Goal: Information Seeking & Learning: Learn about a topic

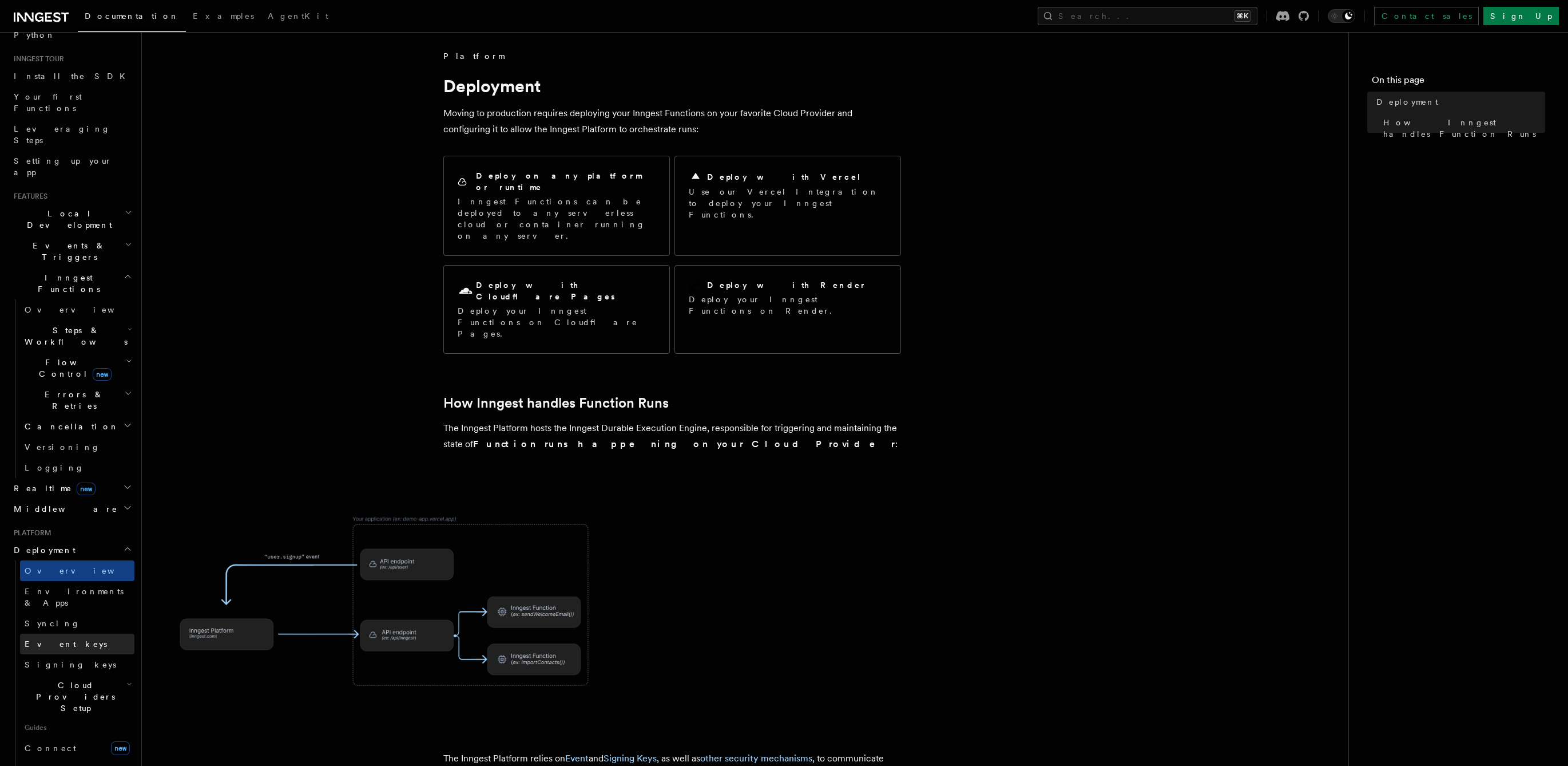
scroll to position [139, 0]
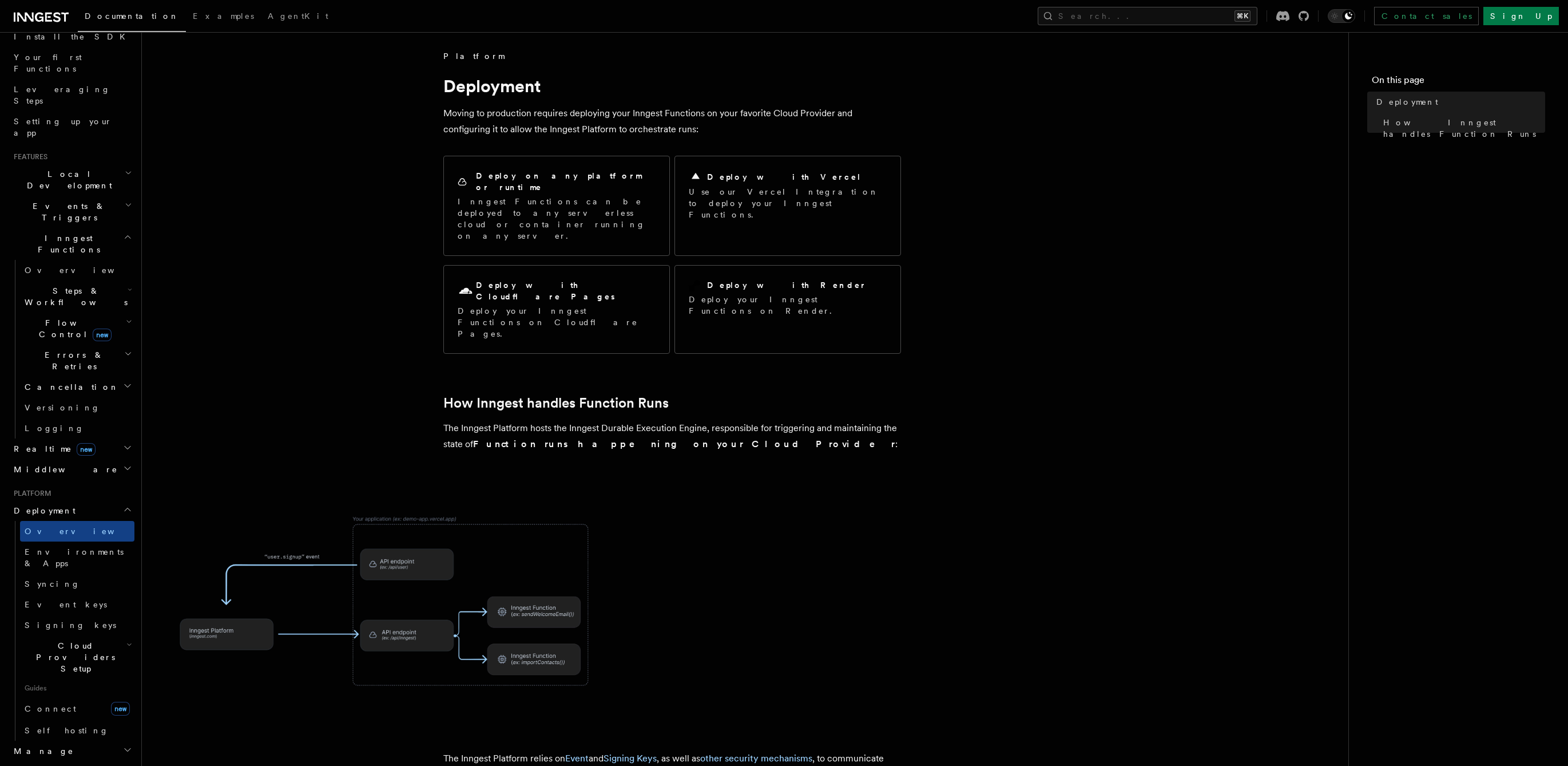
click at [378, 247] on article "Platform Deployment Moving to production requires deploying your Inngest Functi…" at bounding box center [745, 545] width 1170 height 989
click at [384, 247] on article "Platform Deployment Moving to production requires deploying your Inngest Functi…" at bounding box center [745, 545] width 1170 height 989
click at [384, 256] on article "Platform Deployment Moving to production requires deploying your Inngest Functi…" at bounding box center [745, 545] width 1170 height 989
click at [383, 256] on article "Platform Deployment Moving to production requires deploying your Inngest Functi…" at bounding box center [745, 545] width 1170 height 989
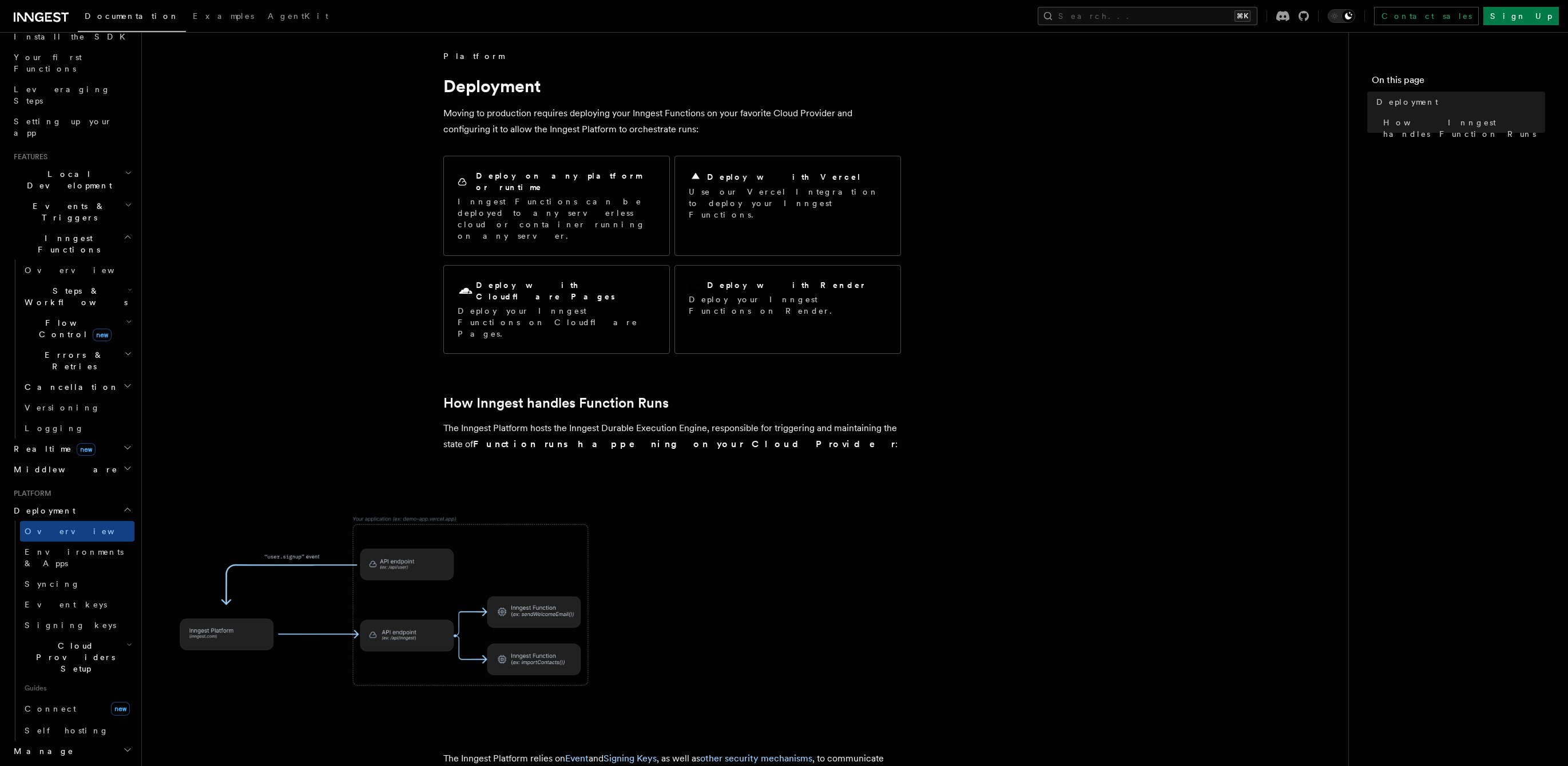
click at [372, 258] on article "Platform Deployment Moving to production requires deploying your Inngest Functi…" at bounding box center [745, 545] width 1170 height 989
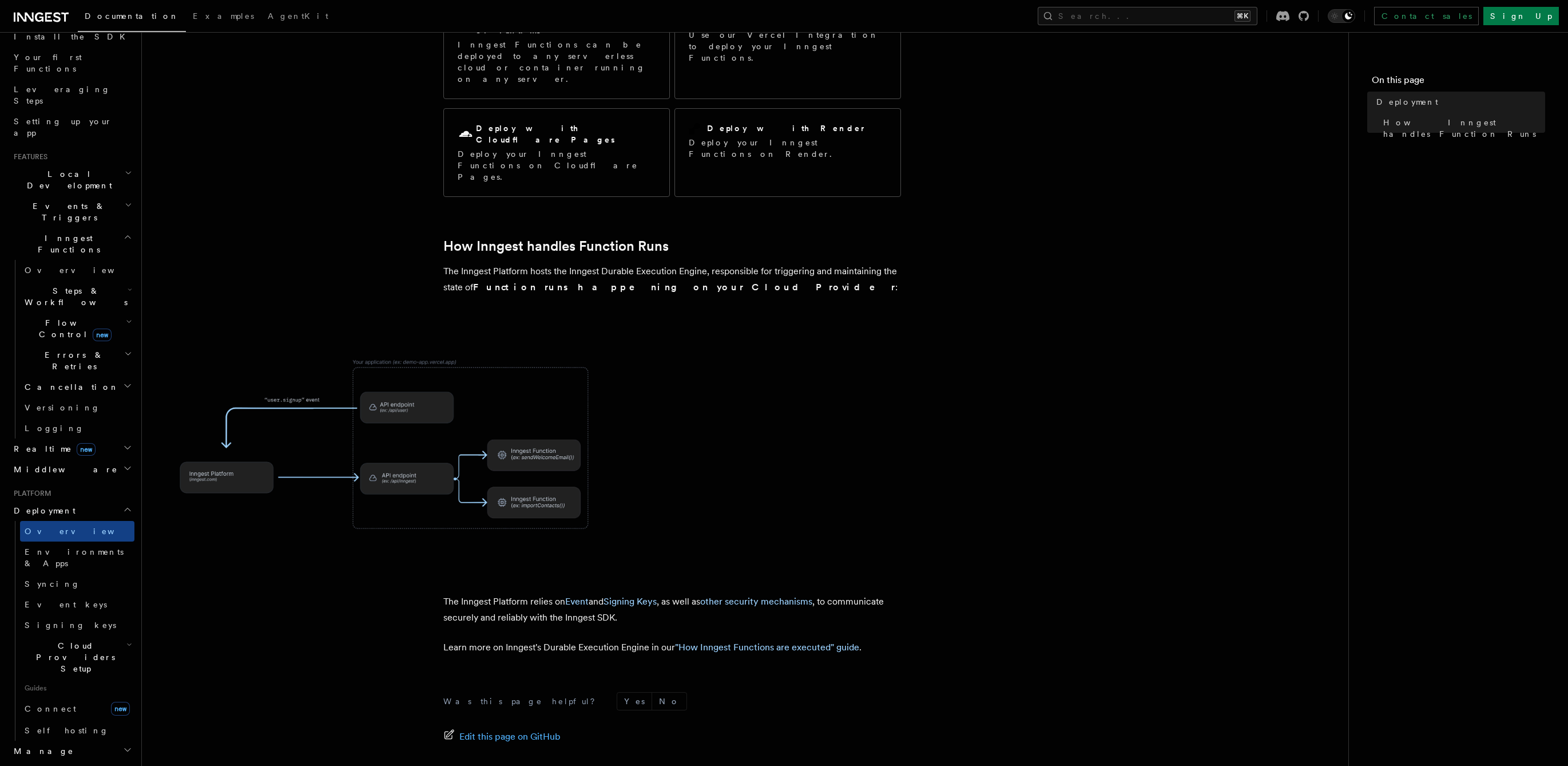
scroll to position [210, 0]
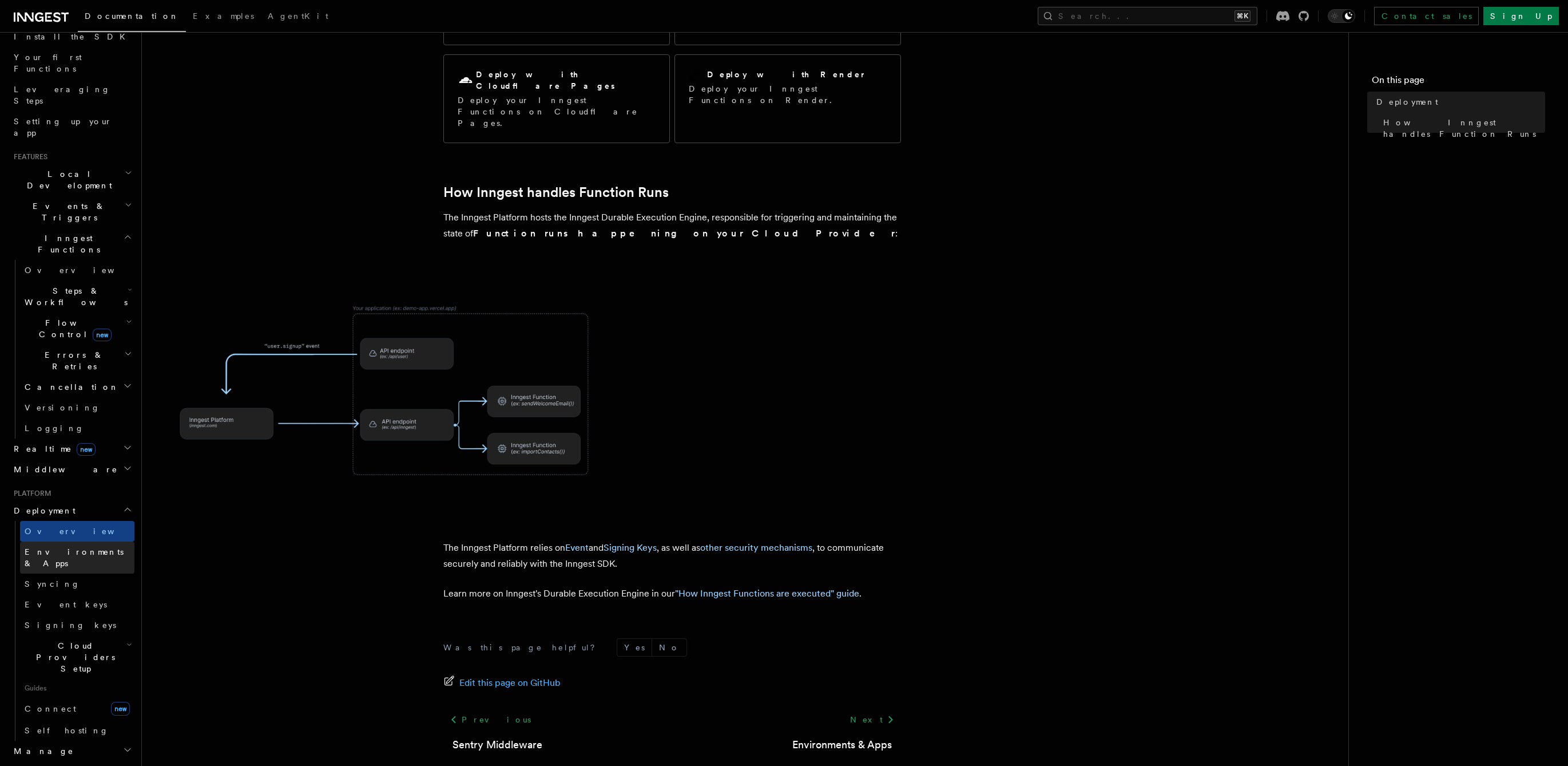
click at [89, 547] on span "Environments & Apps" at bounding box center [74, 558] width 99 height 20
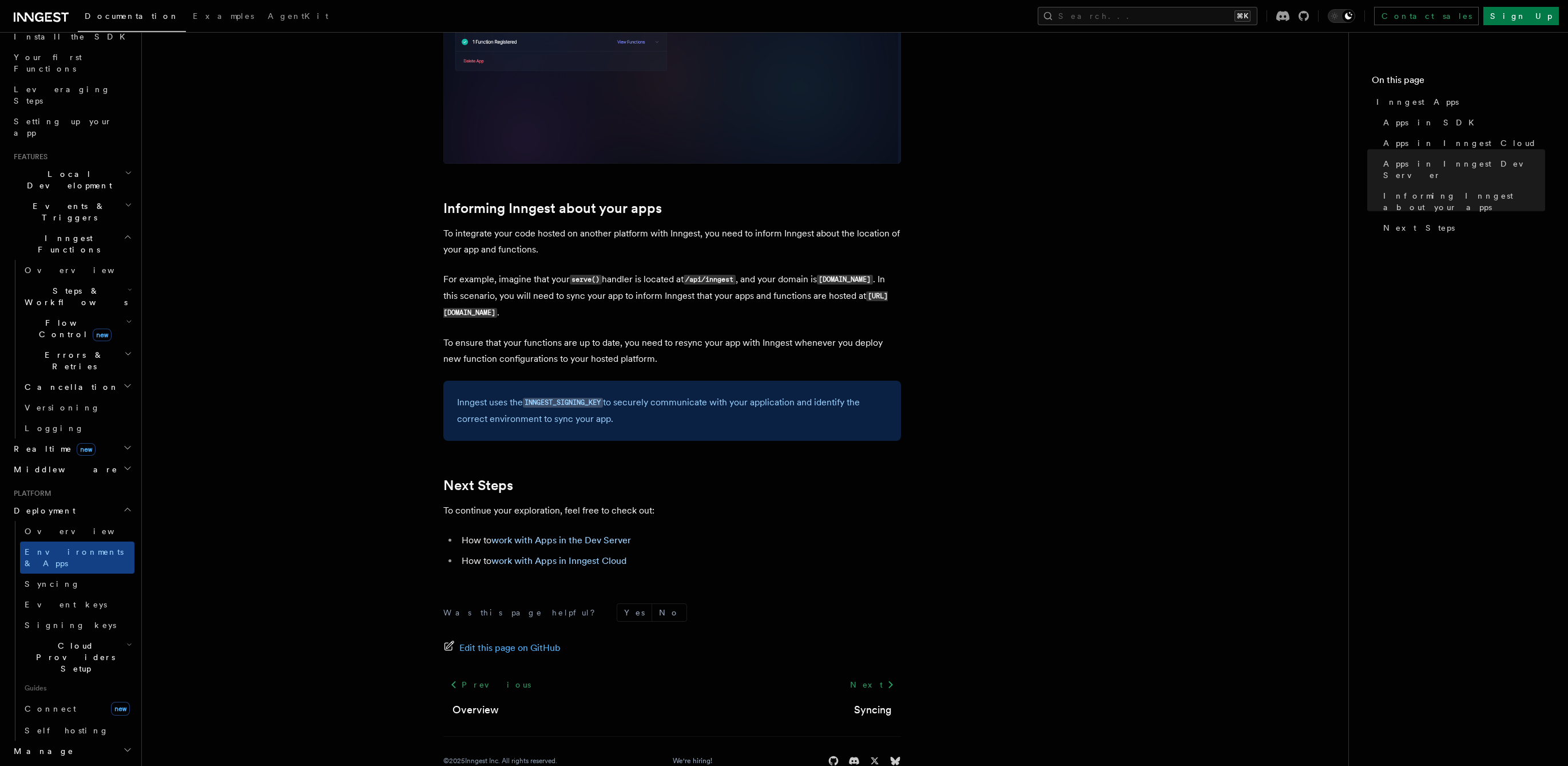
scroll to position [1599, 0]
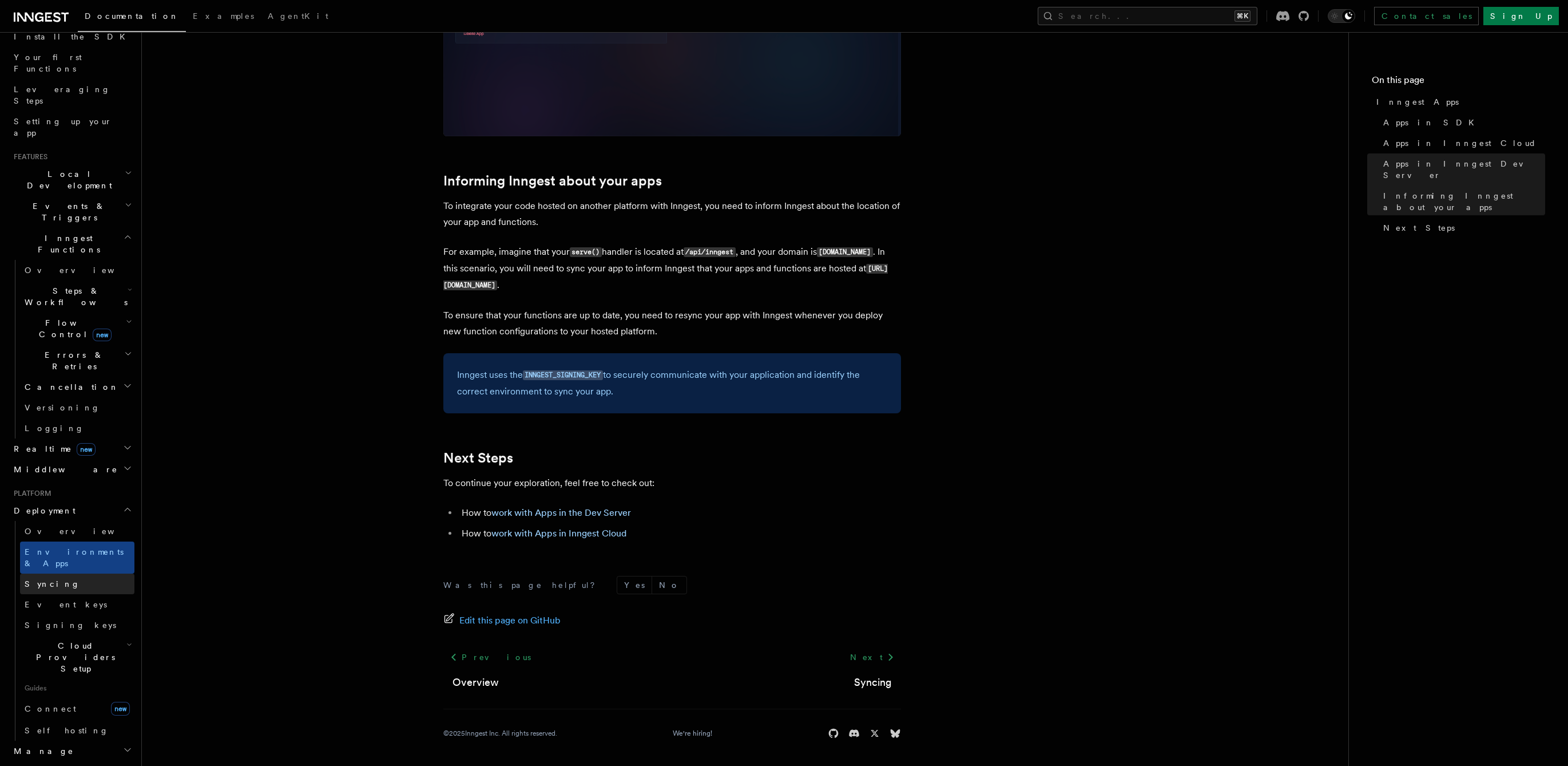
click at [86, 573] on link "Syncing" at bounding box center [77, 584] width 115 height 20
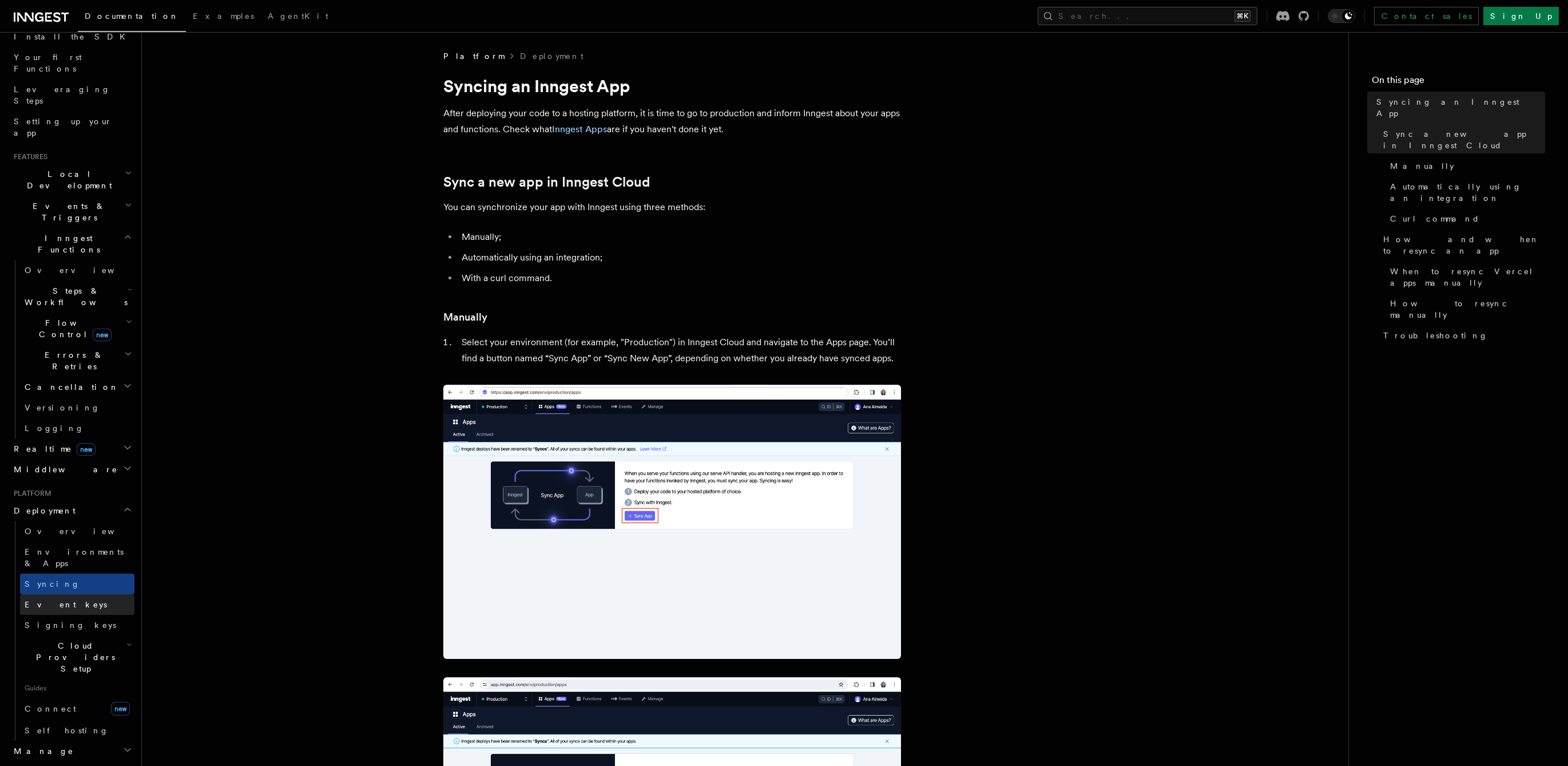
click at [81, 594] on link "Event keys" at bounding box center [77, 604] width 115 height 20
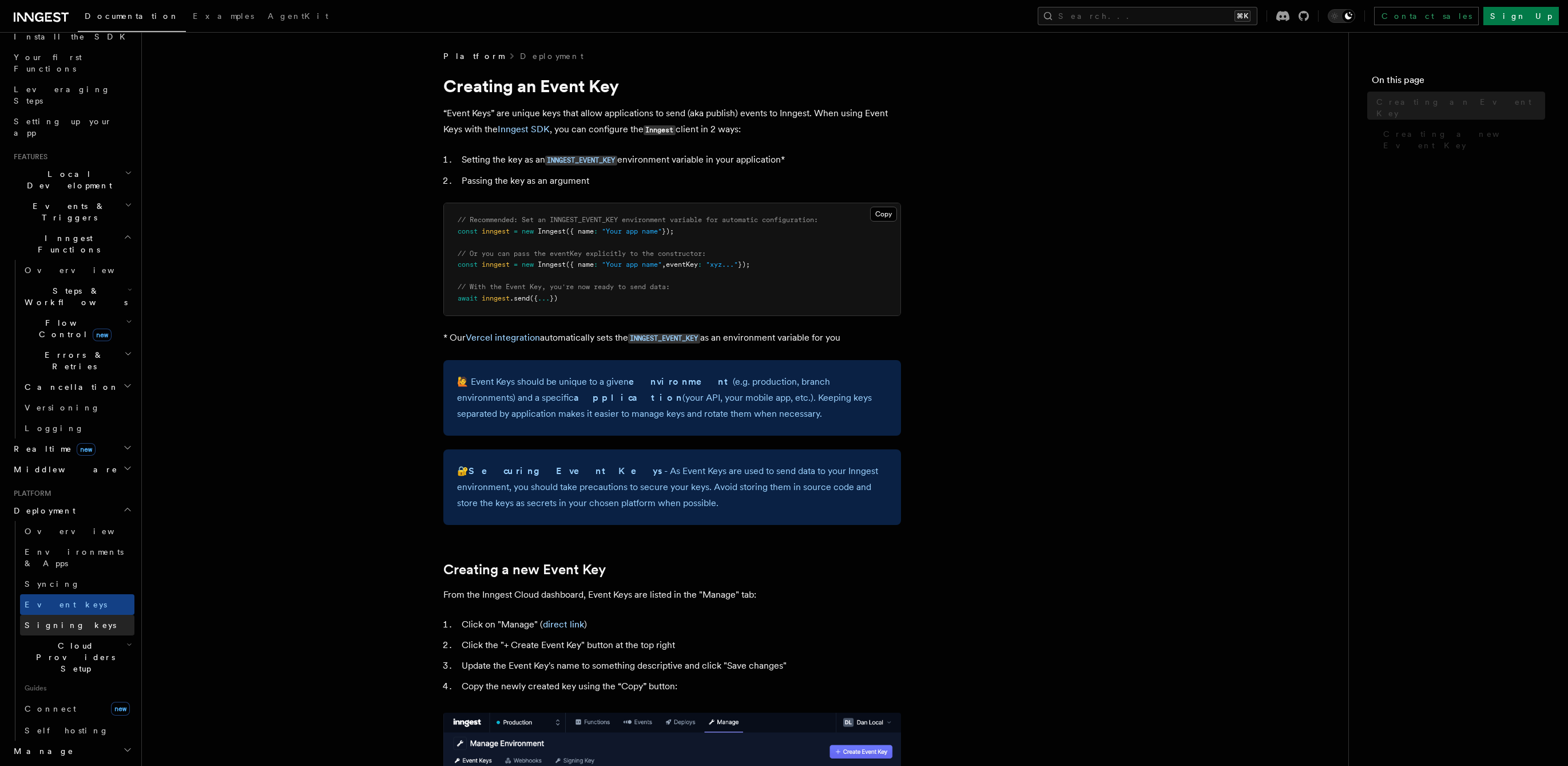
click at [80, 615] on link "Signing keys" at bounding box center [77, 625] width 115 height 20
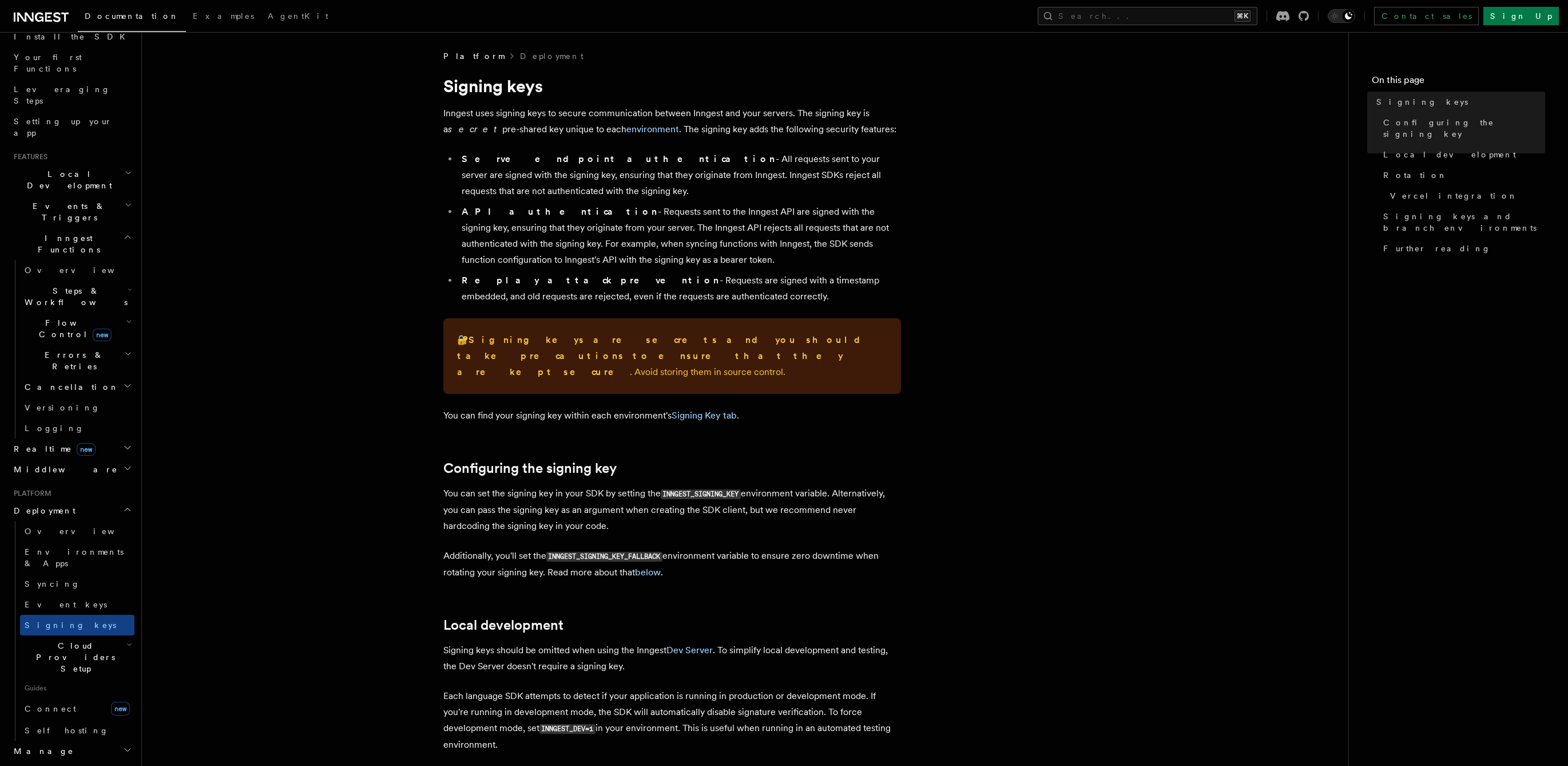
click at [81, 640] on span "Cloud Providers Setup" at bounding box center [73, 657] width 107 height 34
click at [74, 685] on span "Cloudflare Pages" at bounding box center [77, 695] width 83 height 20
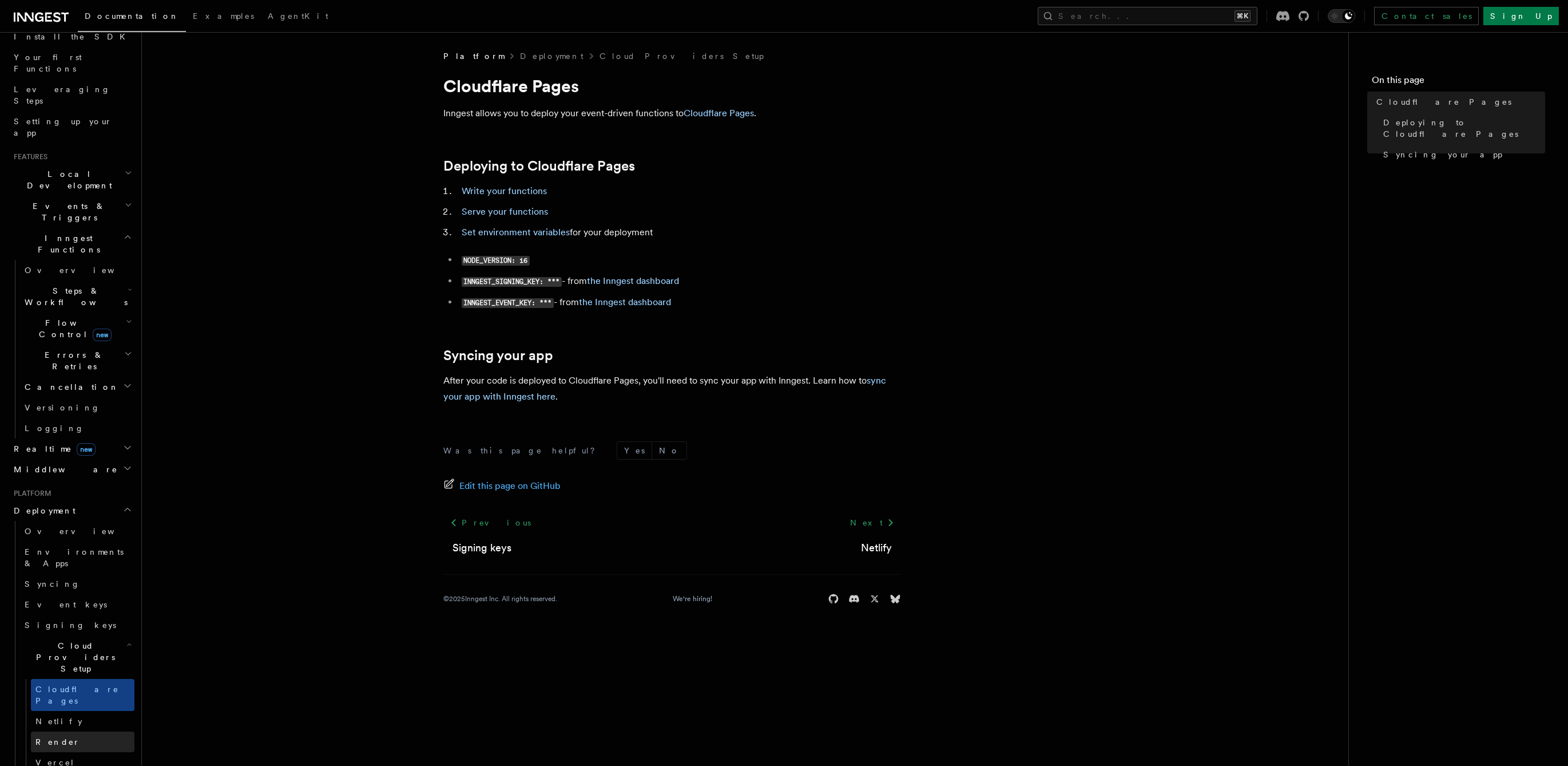
click at [61, 732] on link "Render" at bounding box center [83, 742] width 104 height 20
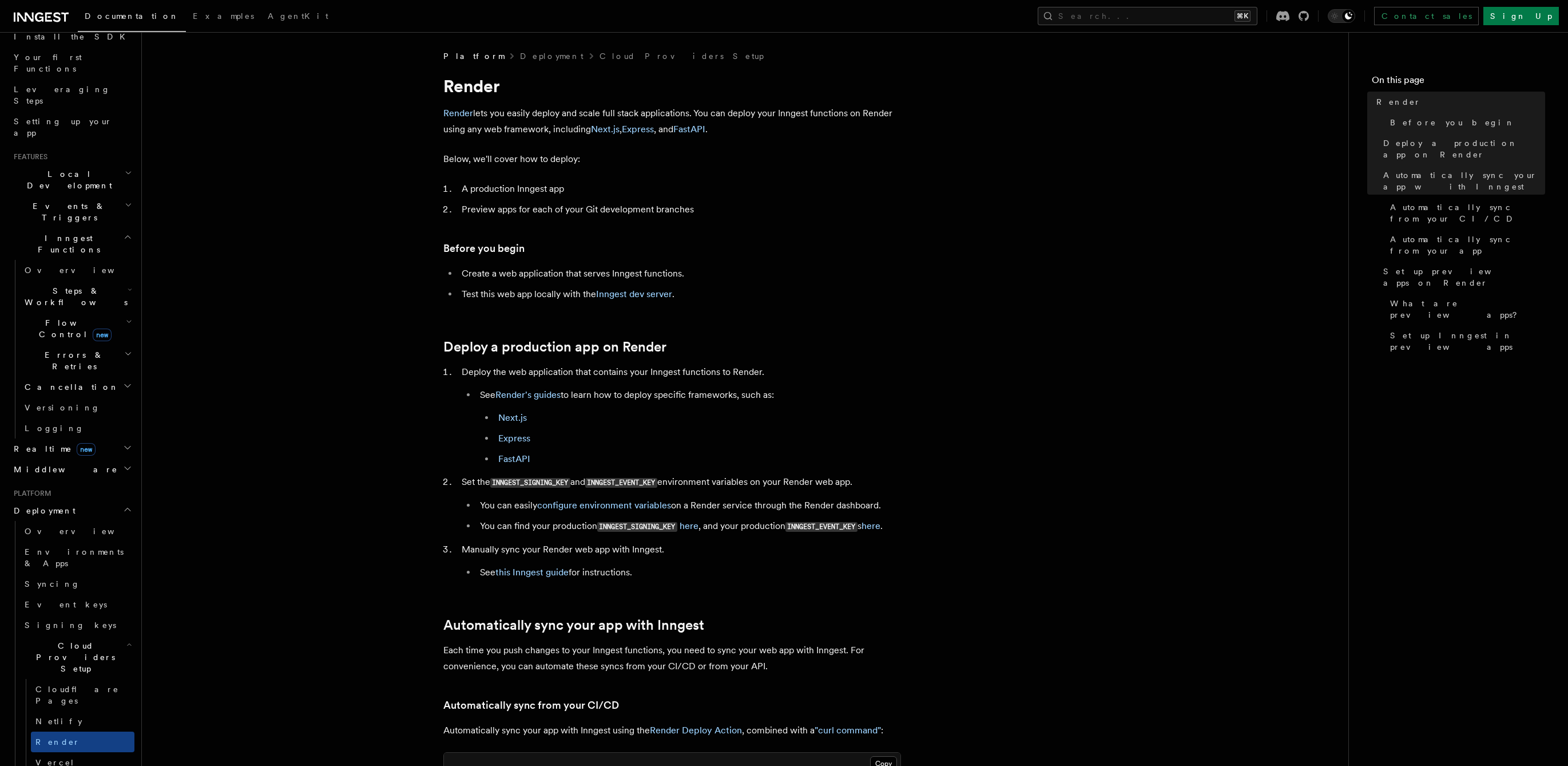
click at [79, 711] on link "Netlify" at bounding box center [83, 721] width 104 height 20
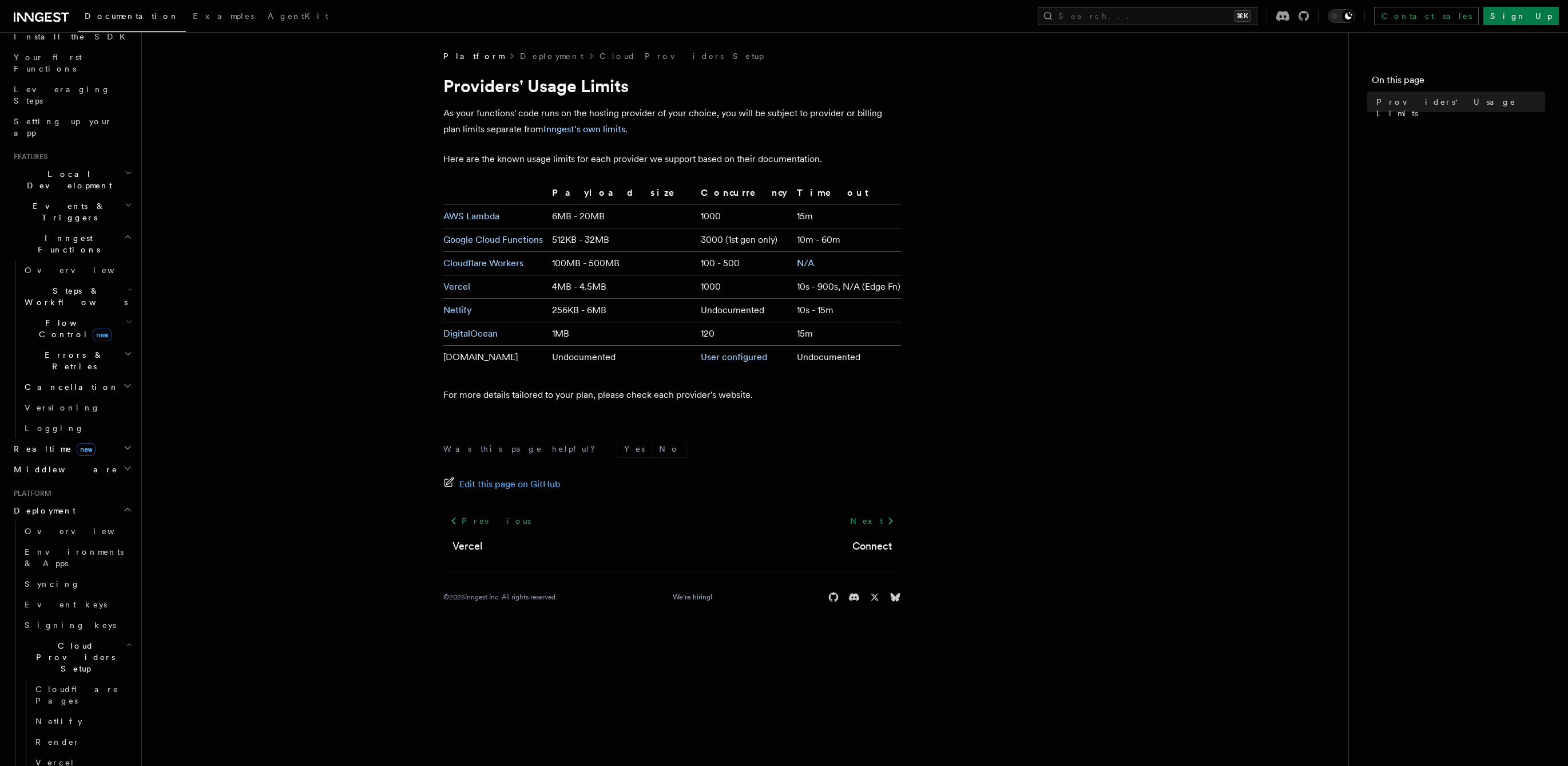
click at [95, 752] on link "Vercel" at bounding box center [83, 763] width 104 height 20
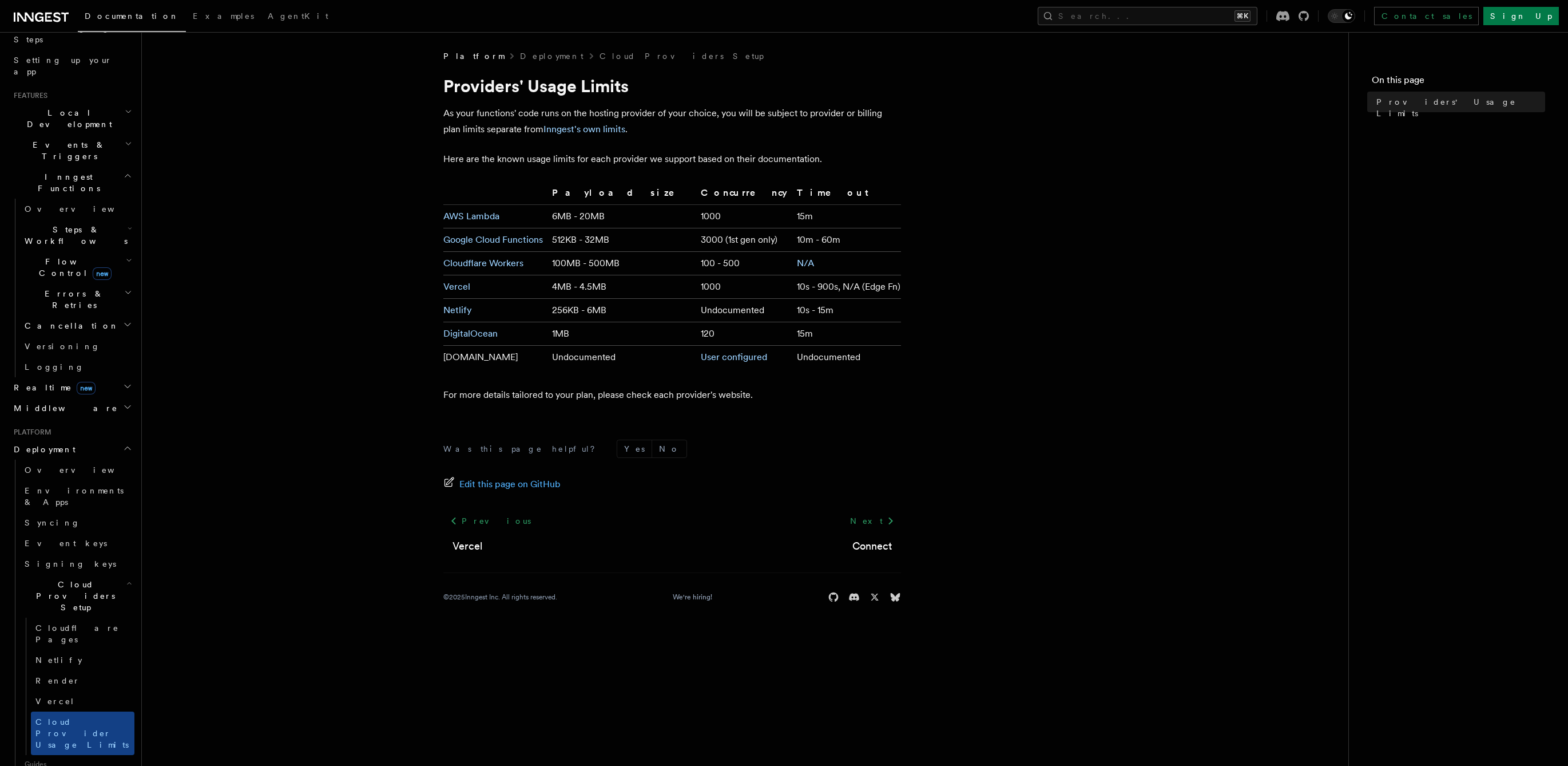
scroll to position [253, 0]
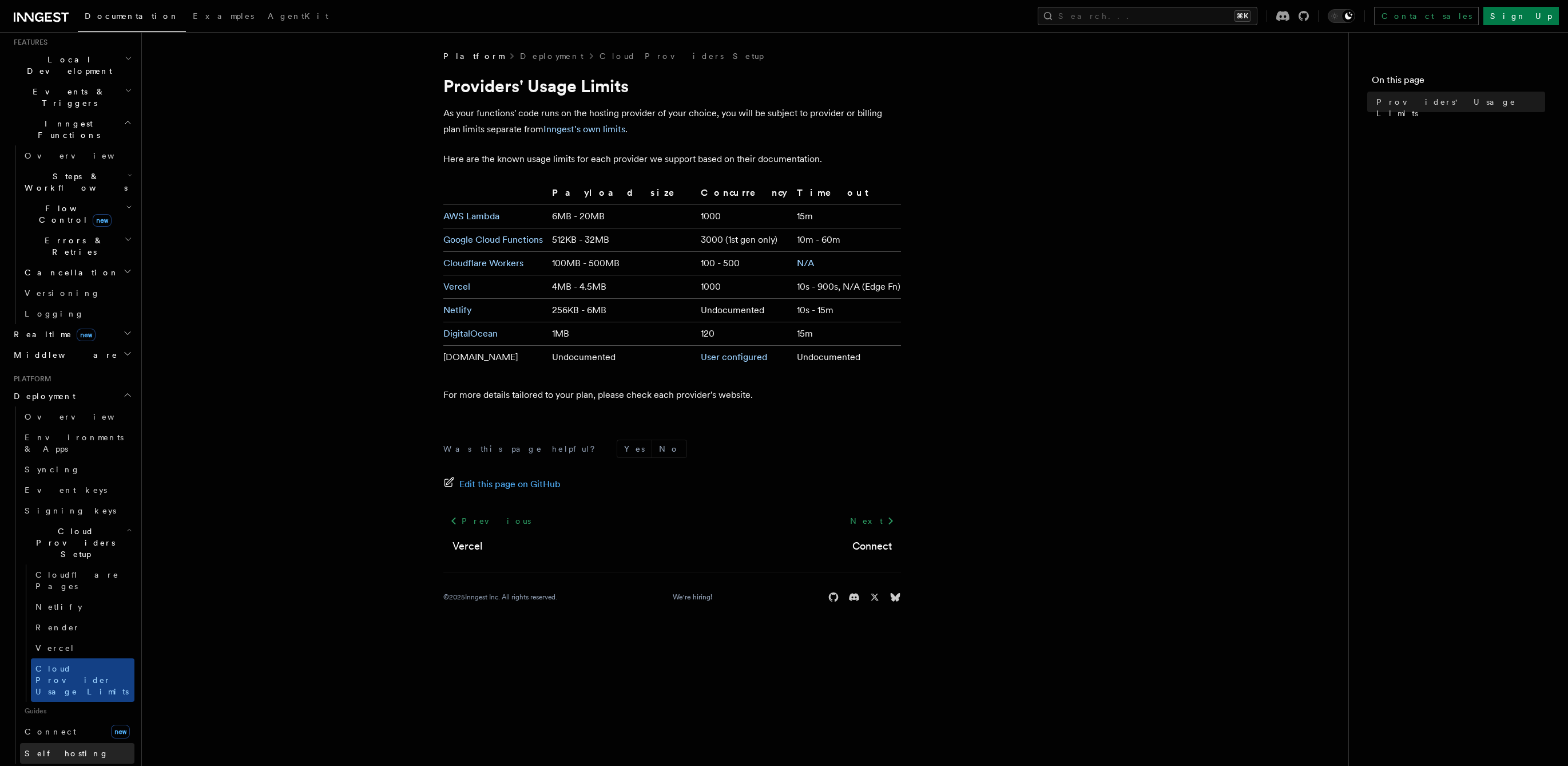
click at [63, 748] on span "Self hosting" at bounding box center [66, 753] width 84 height 12
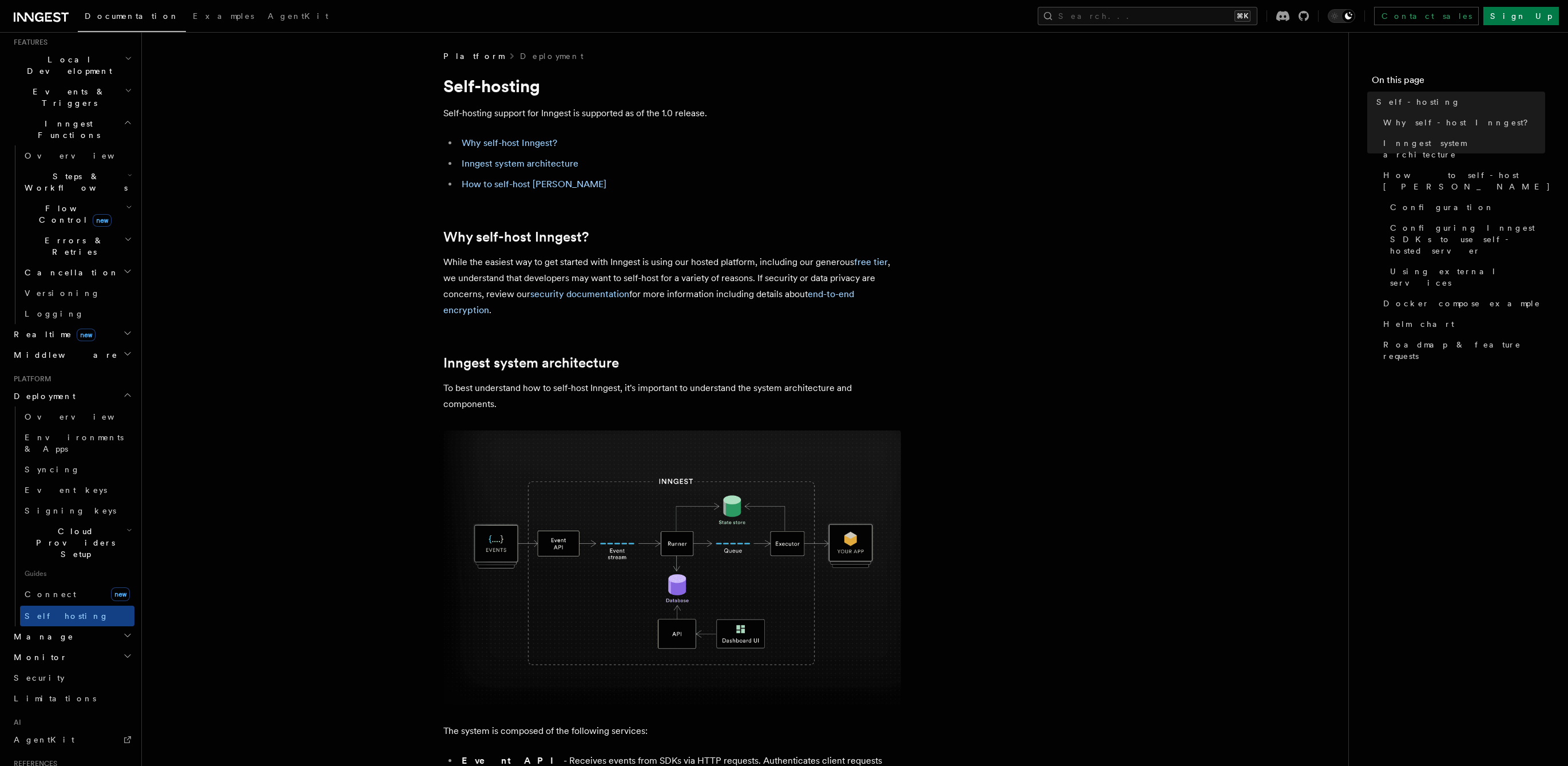
click at [74, 564] on span "Guides" at bounding box center [77, 573] width 115 height 18
click at [67, 583] on link "Connect new" at bounding box center [77, 594] width 115 height 23
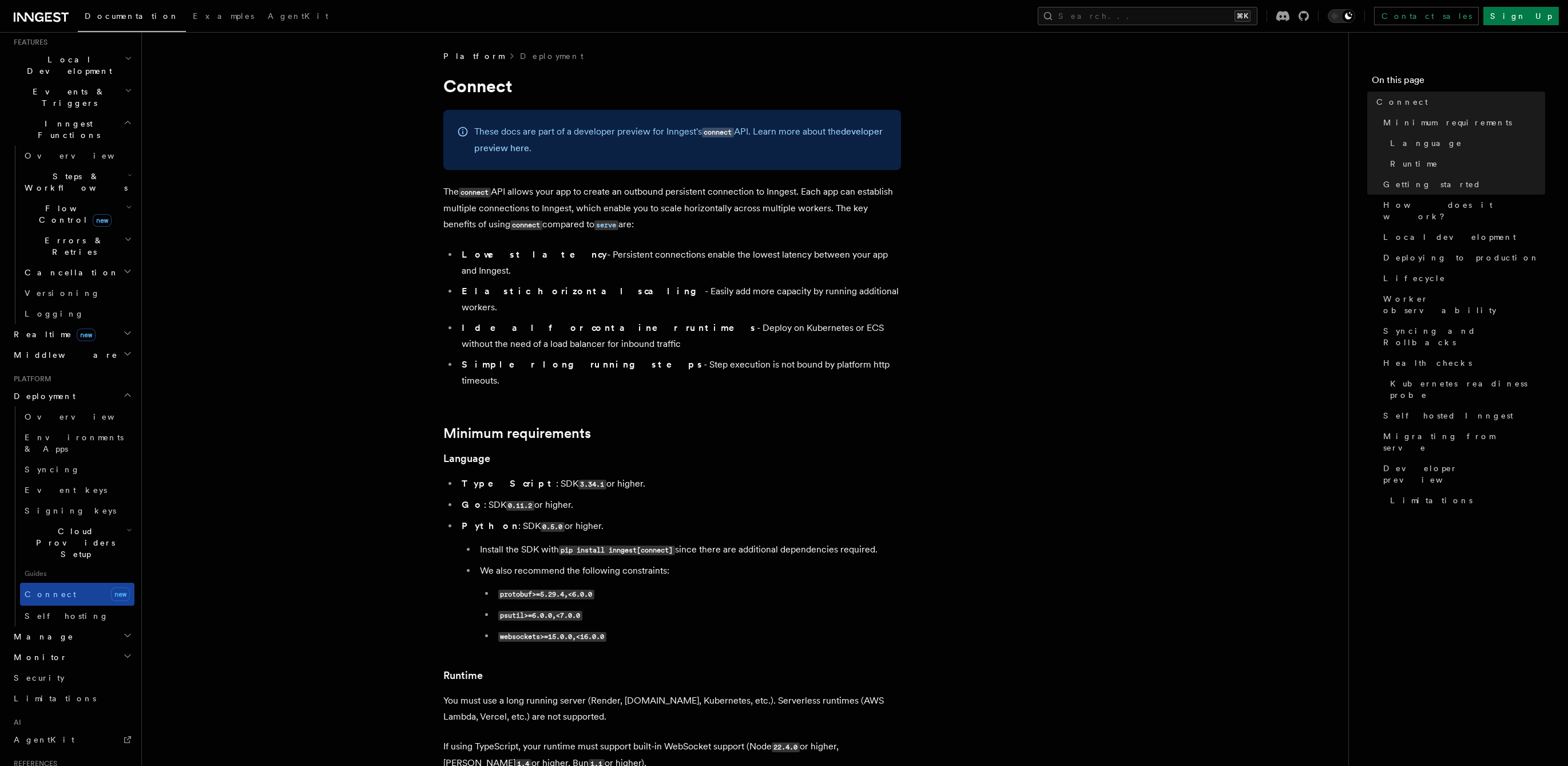
click at [61, 583] on link "Connect new" at bounding box center [77, 594] width 115 height 23
click at [48, 590] on span "Connect" at bounding box center [50, 594] width 51 height 9
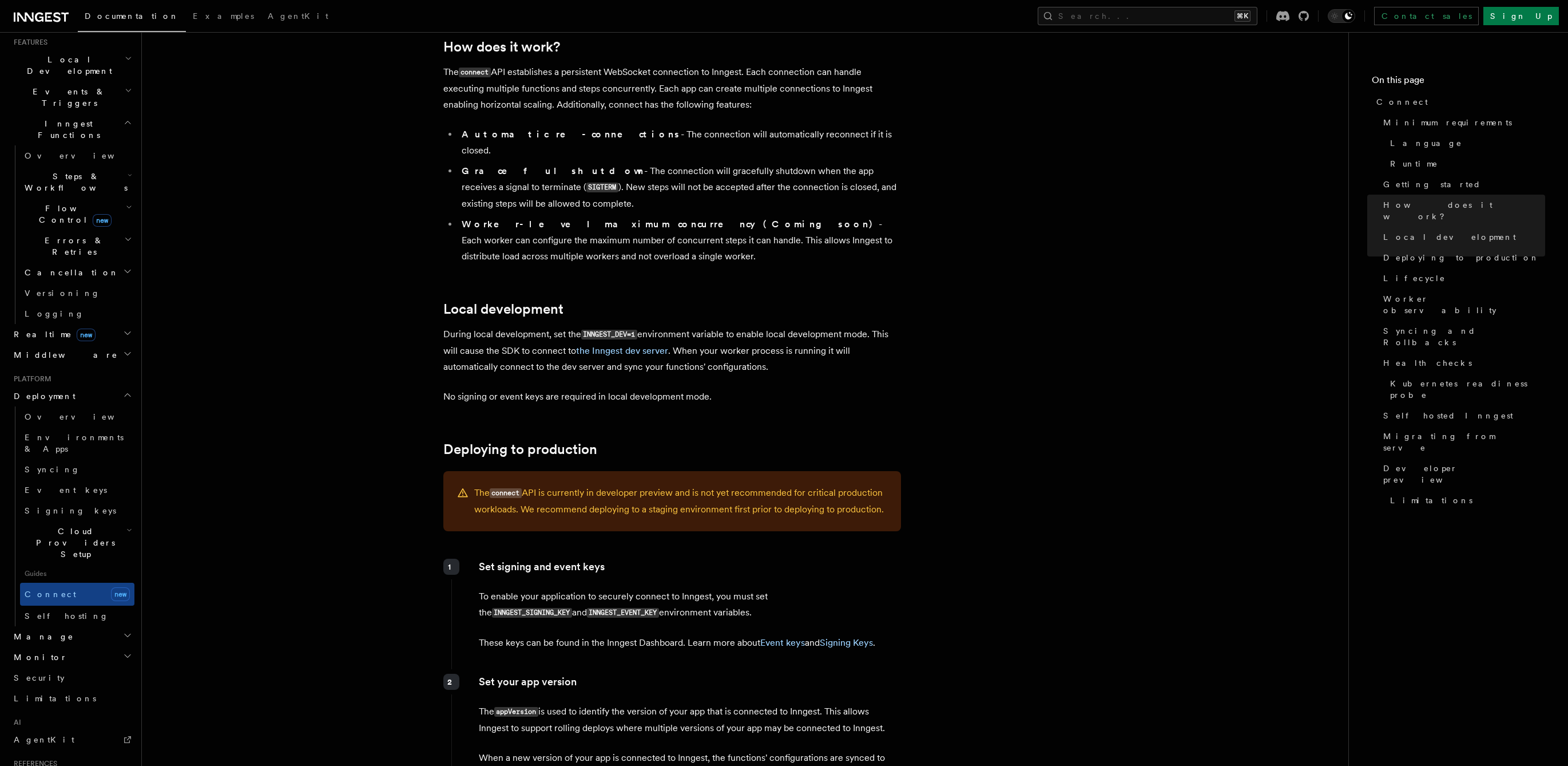
scroll to position [1213, 0]
click at [51, 612] on span "Self hosting" at bounding box center [66, 616] width 84 height 9
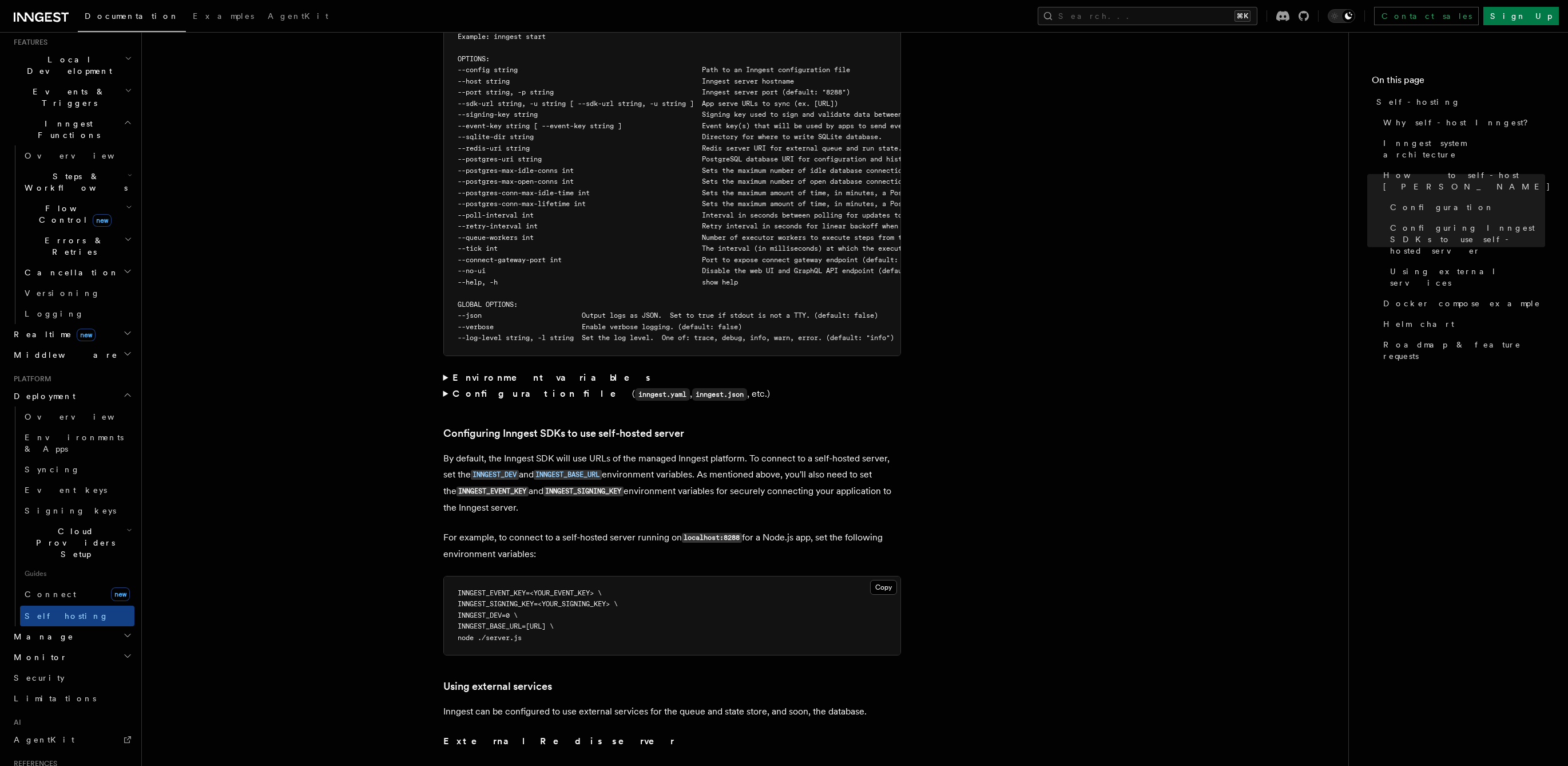
scroll to position [1906, 0]
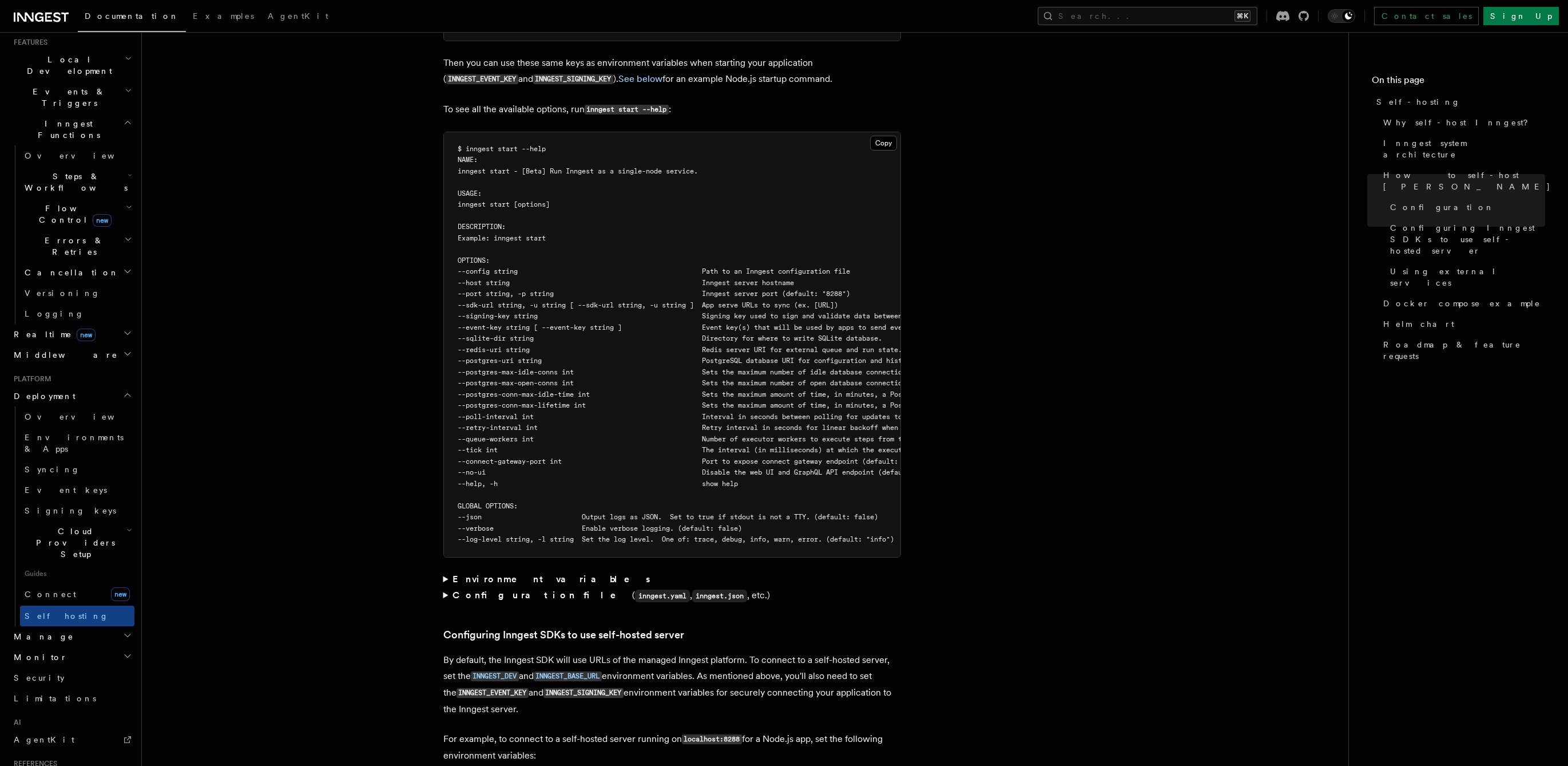
click at [502, 379] on span "--postgres-max-open-conns int Sets the maximum number of open database connecti…" at bounding box center [800, 383] width 685 height 8
click at [501, 357] on span "--postgres-uri string PostgreSQL database URI for configuration and history per…" at bounding box center [770, 361] width 625 height 8
drag, startPoint x: 501, startPoint y: 329, endPoint x: 628, endPoint y: 329, distance: 127.0
click at [628, 357] on span "--postgres-uri string PostgreSQL database URI for configuration and history per…" at bounding box center [770, 361] width 625 height 8
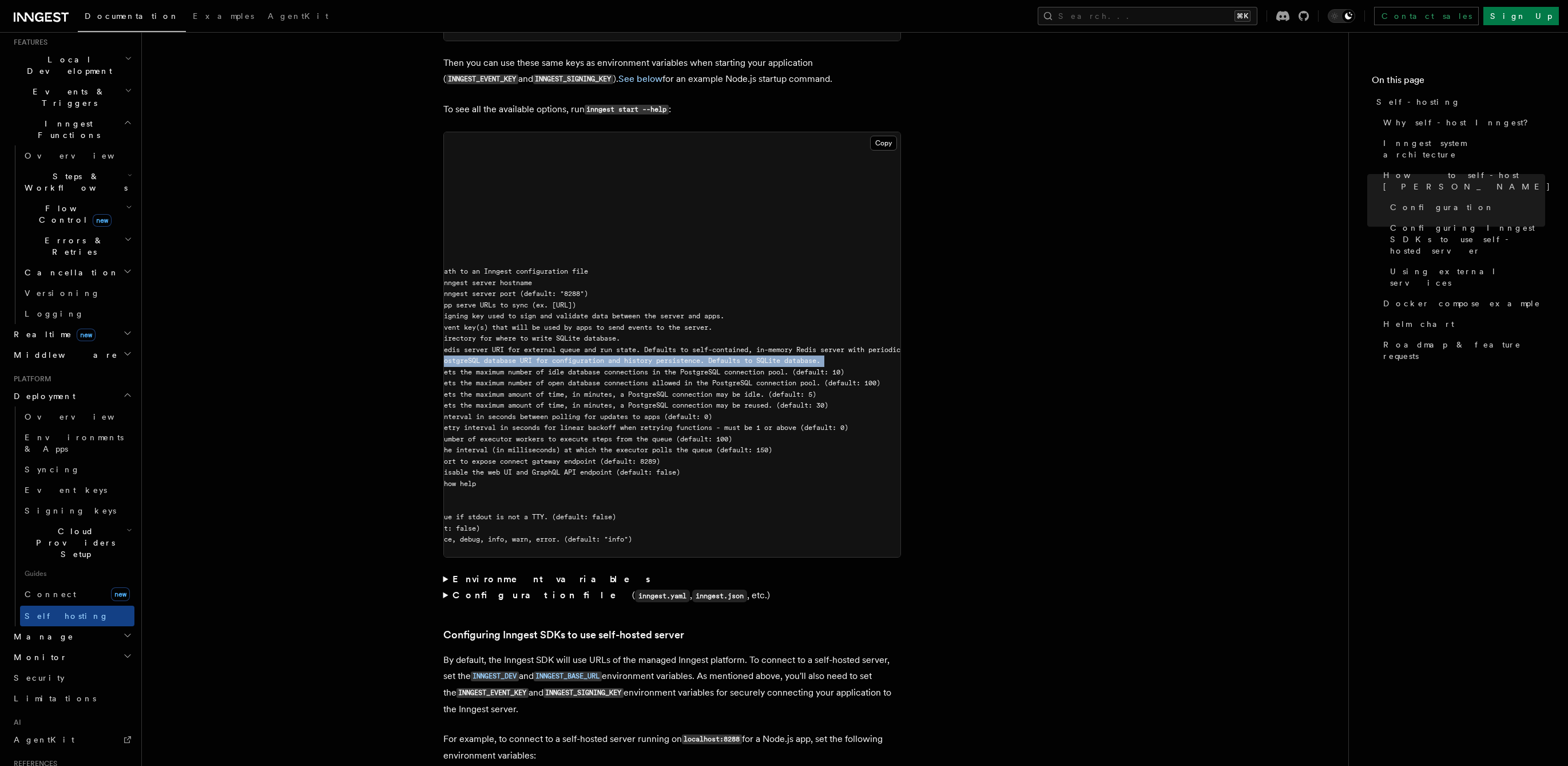
scroll to position [0, 259]
click at [675, 401] on span "--postgres-conn-max-lifetime int Sets the maximum amount of time, in minutes, a…" at bounding box center [515, 405] width 632 height 8
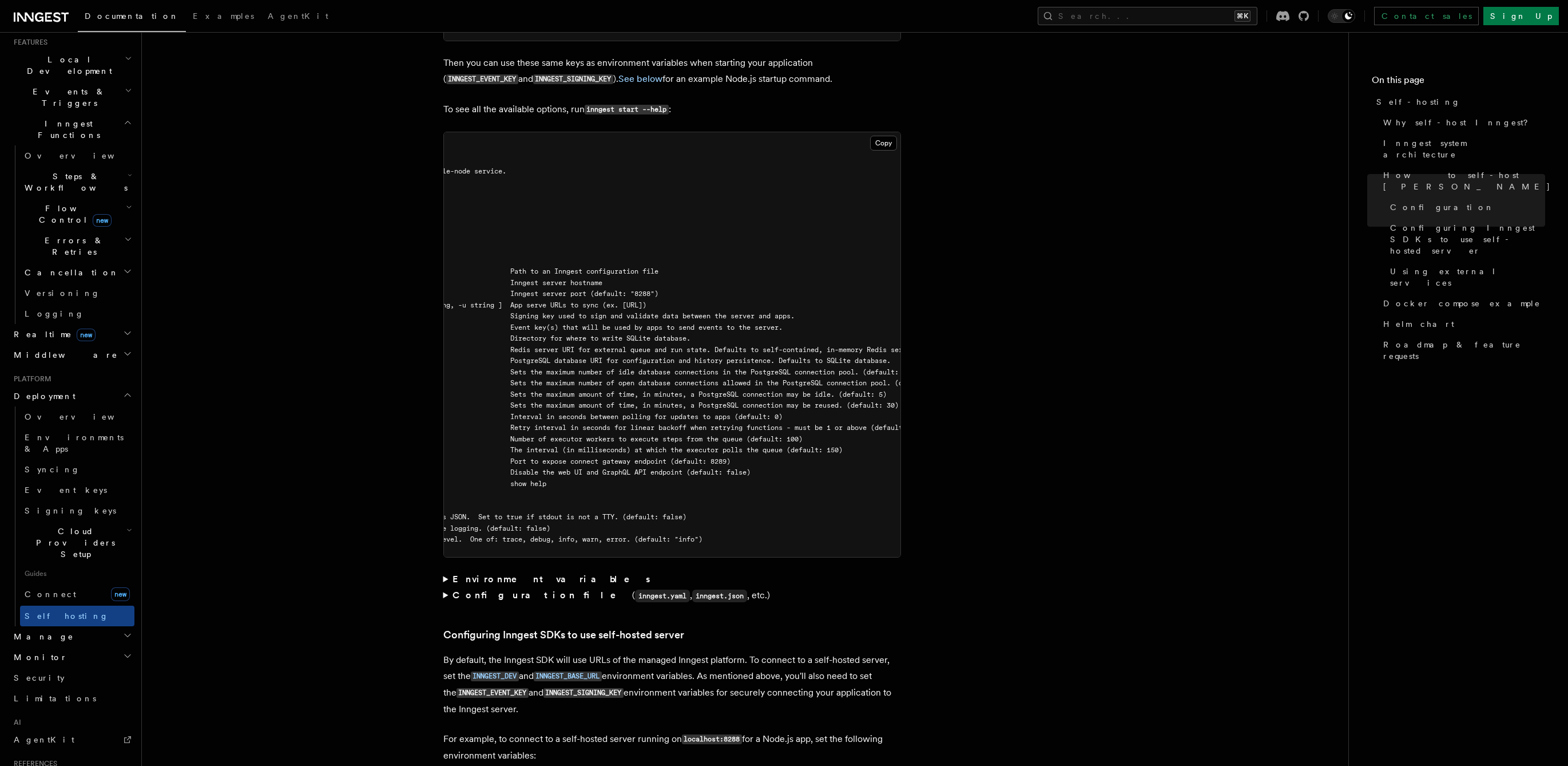
scroll to position [0, 0]
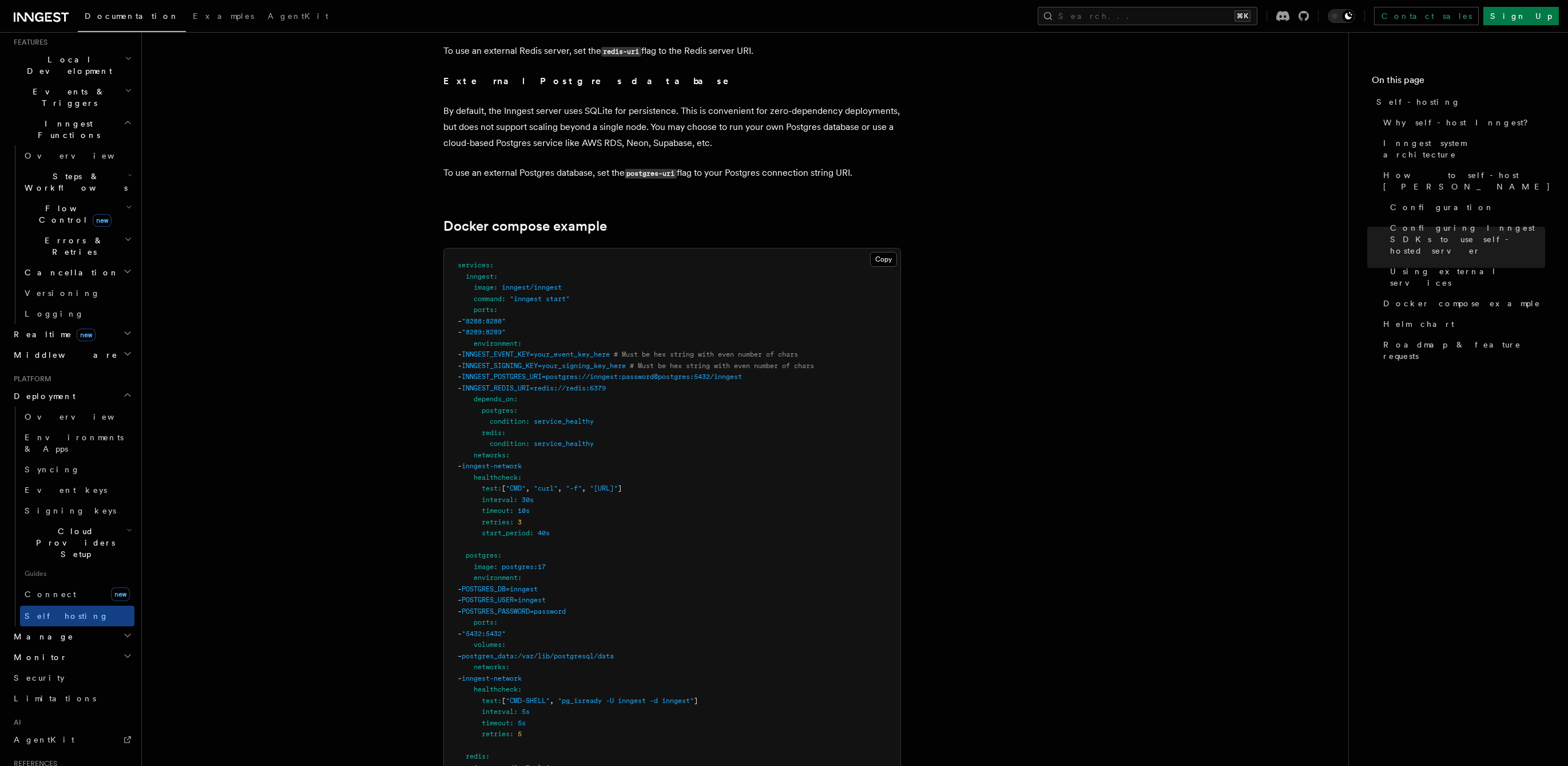
scroll to position [2910, 0]
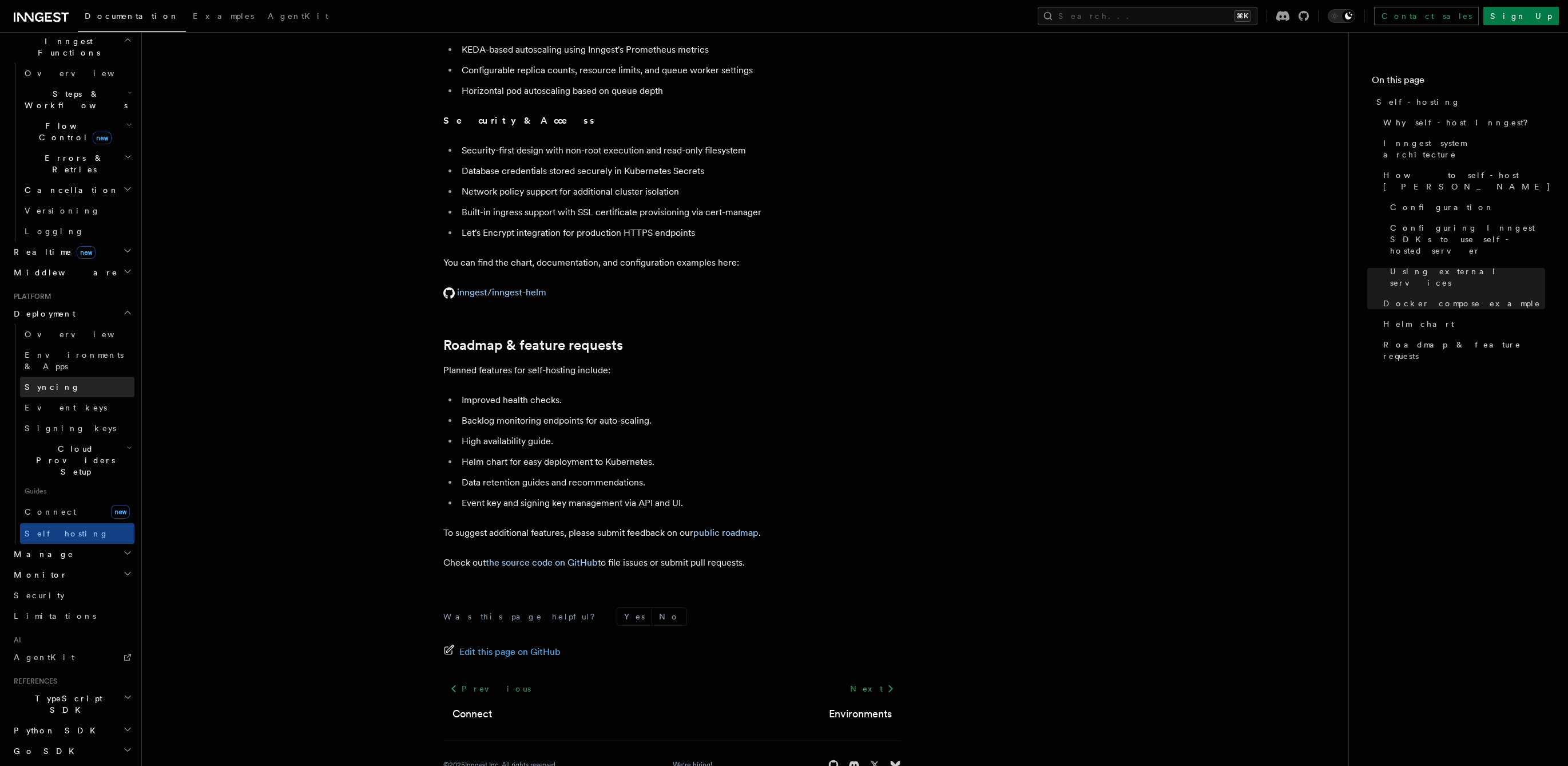
scroll to position [0, 0]
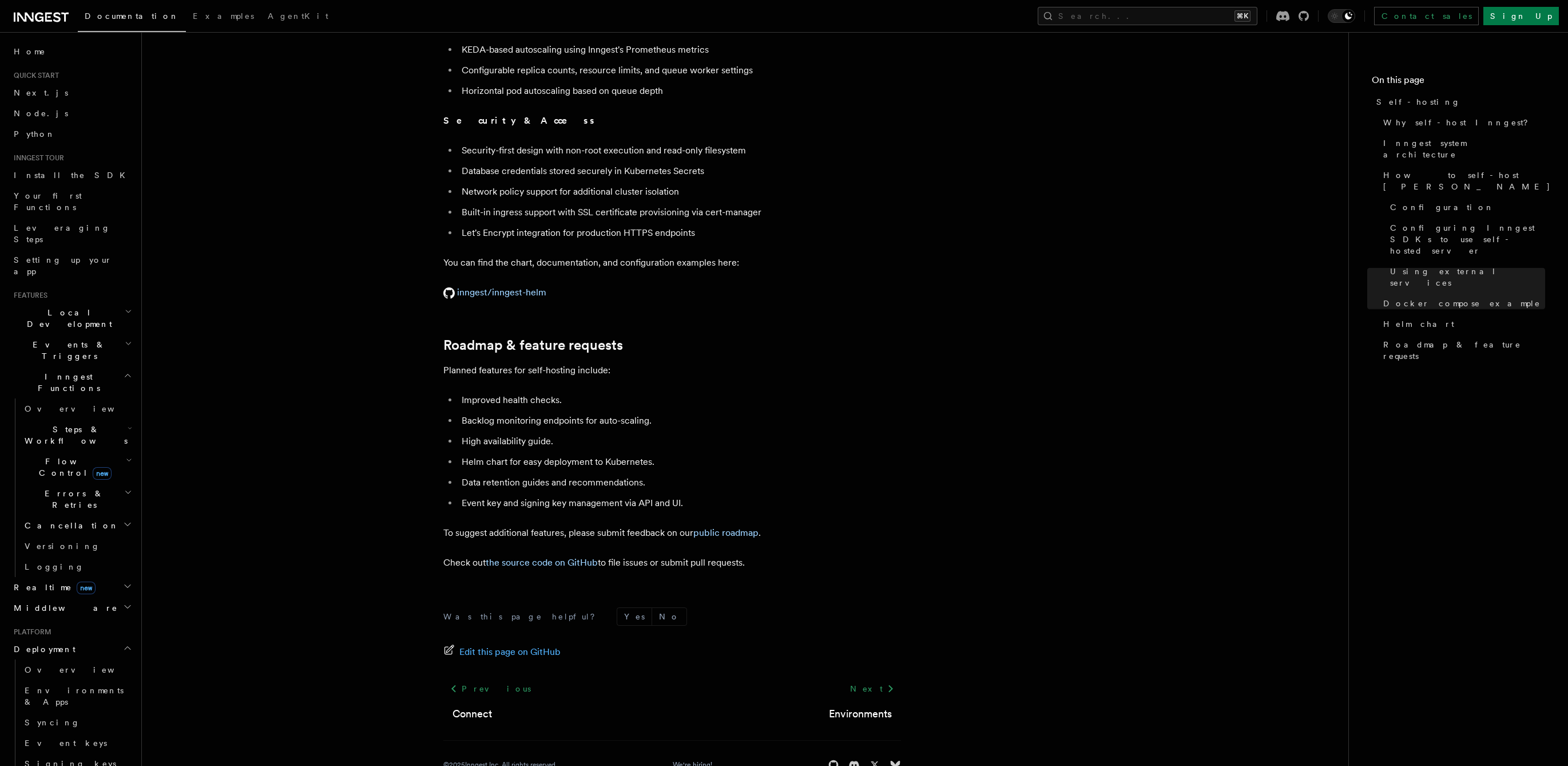
click at [59, 334] on h2 "Events & Triggers" at bounding box center [71, 350] width 125 height 32
click at [69, 411] on span "Sending events" at bounding box center [53, 421] width 57 height 20
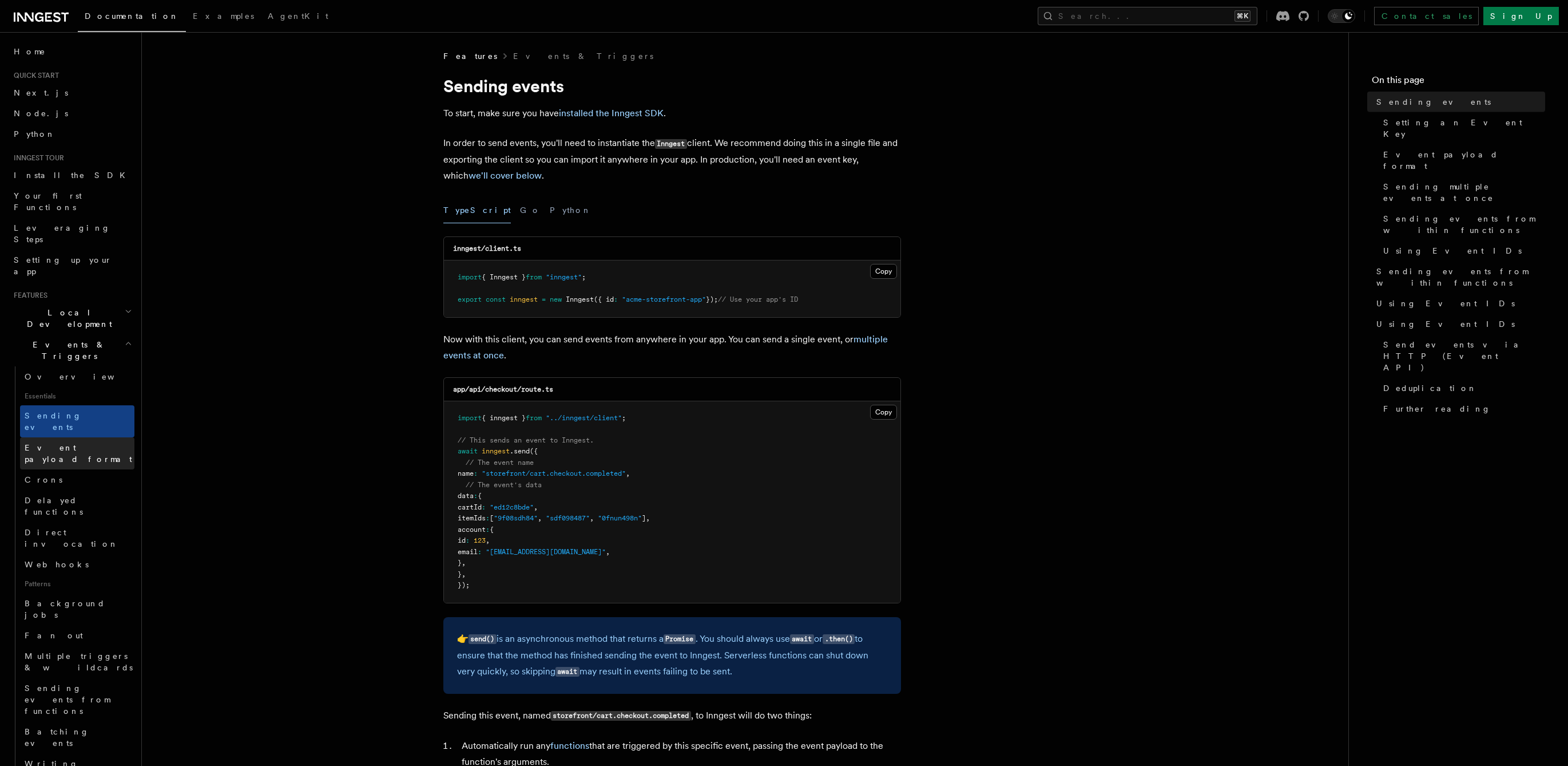
click at [62, 437] on link "Event payload format" at bounding box center [77, 453] width 115 height 32
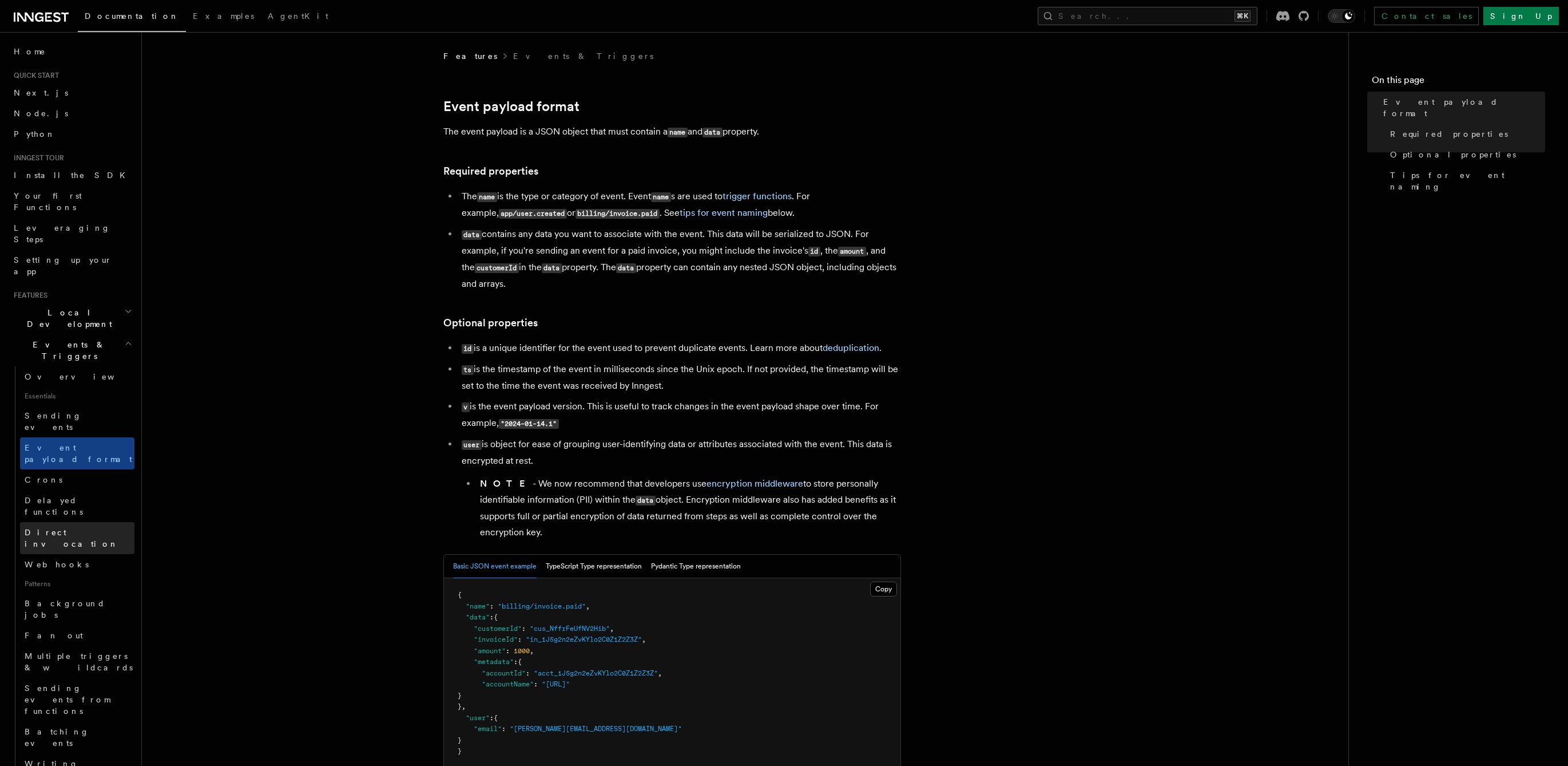
click at [67, 522] on link "Direct invocation" at bounding box center [77, 538] width 115 height 32
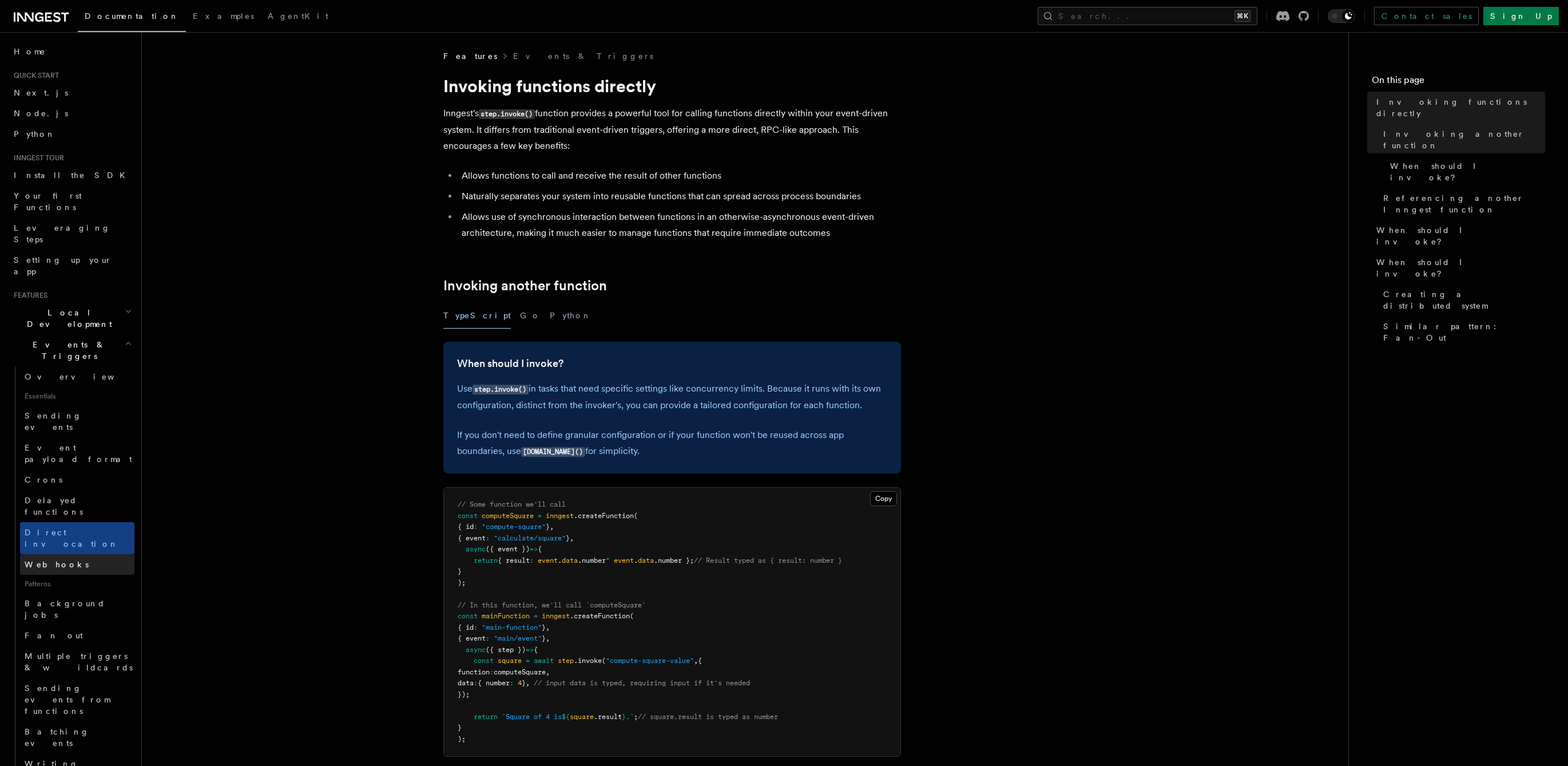
click at [92, 554] on link "Webhooks" at bounding box center [77, 564] width 115 height 20
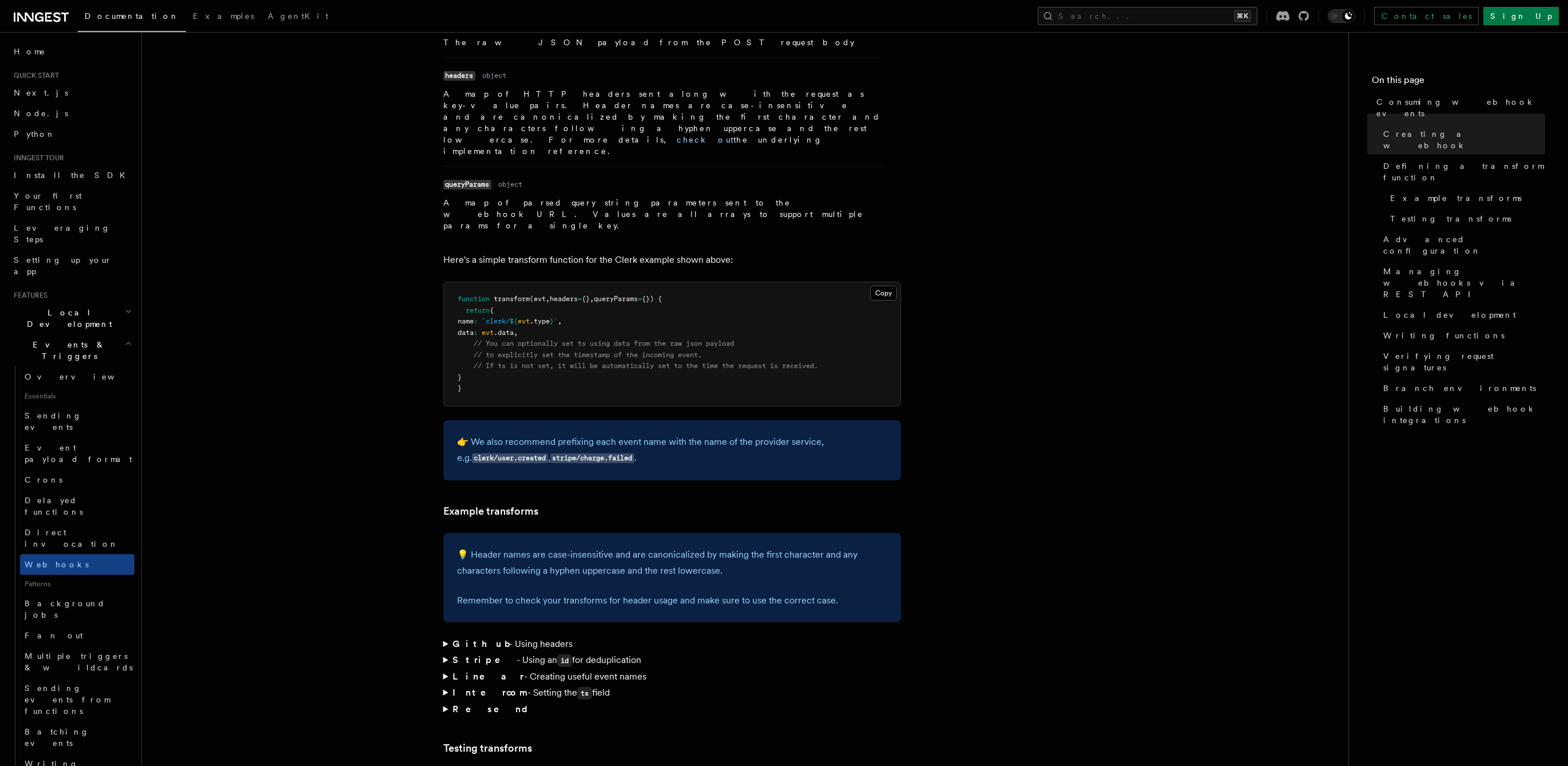
scroll to position [1431, 0]
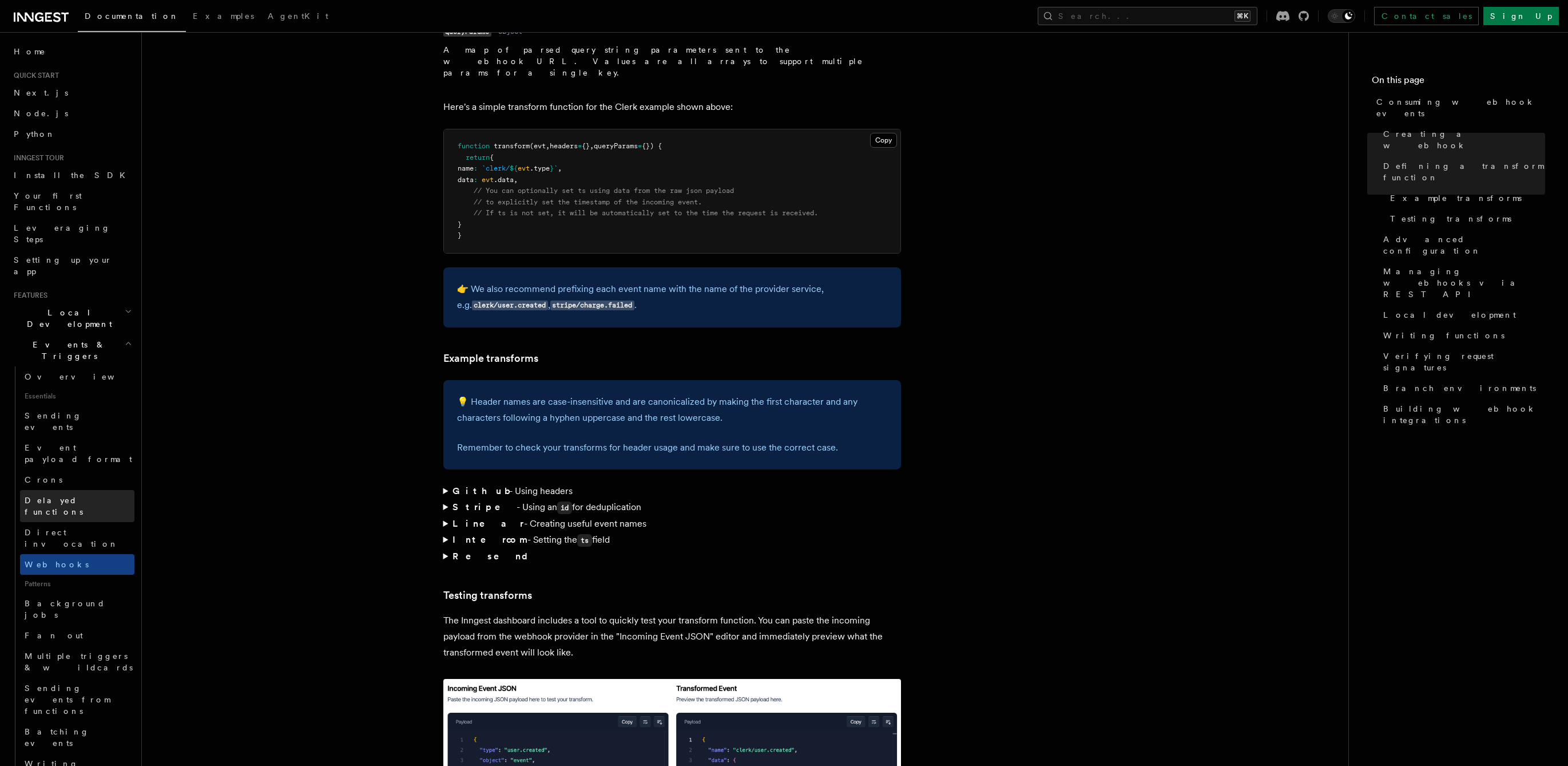
click at [72, 490] on link "Delayed functions" at bounding box center [77, 506] width 115 height 32
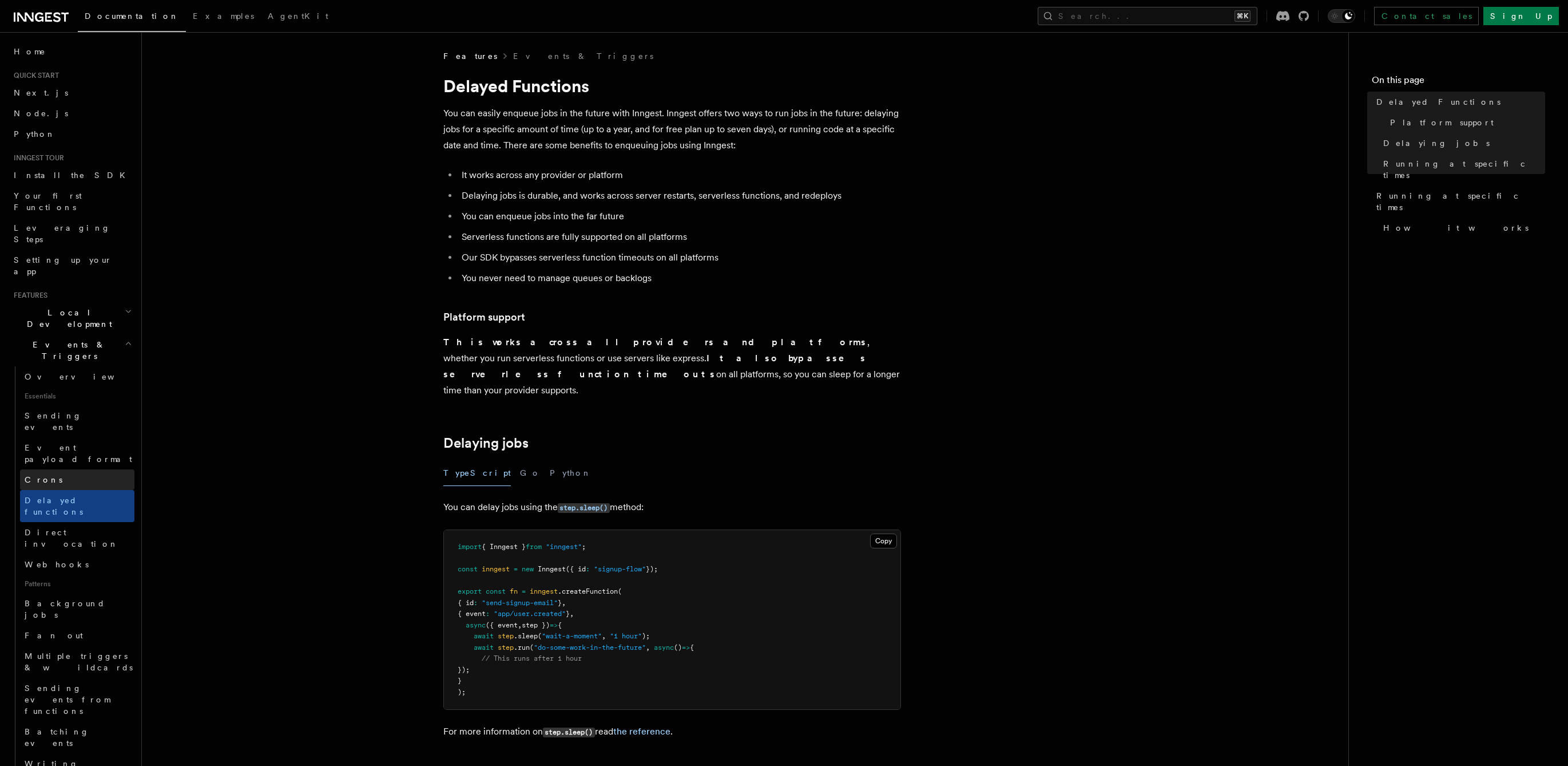
click at [72, 469] on link "Crons" at bounding box center [77, 480] width 115 height 20
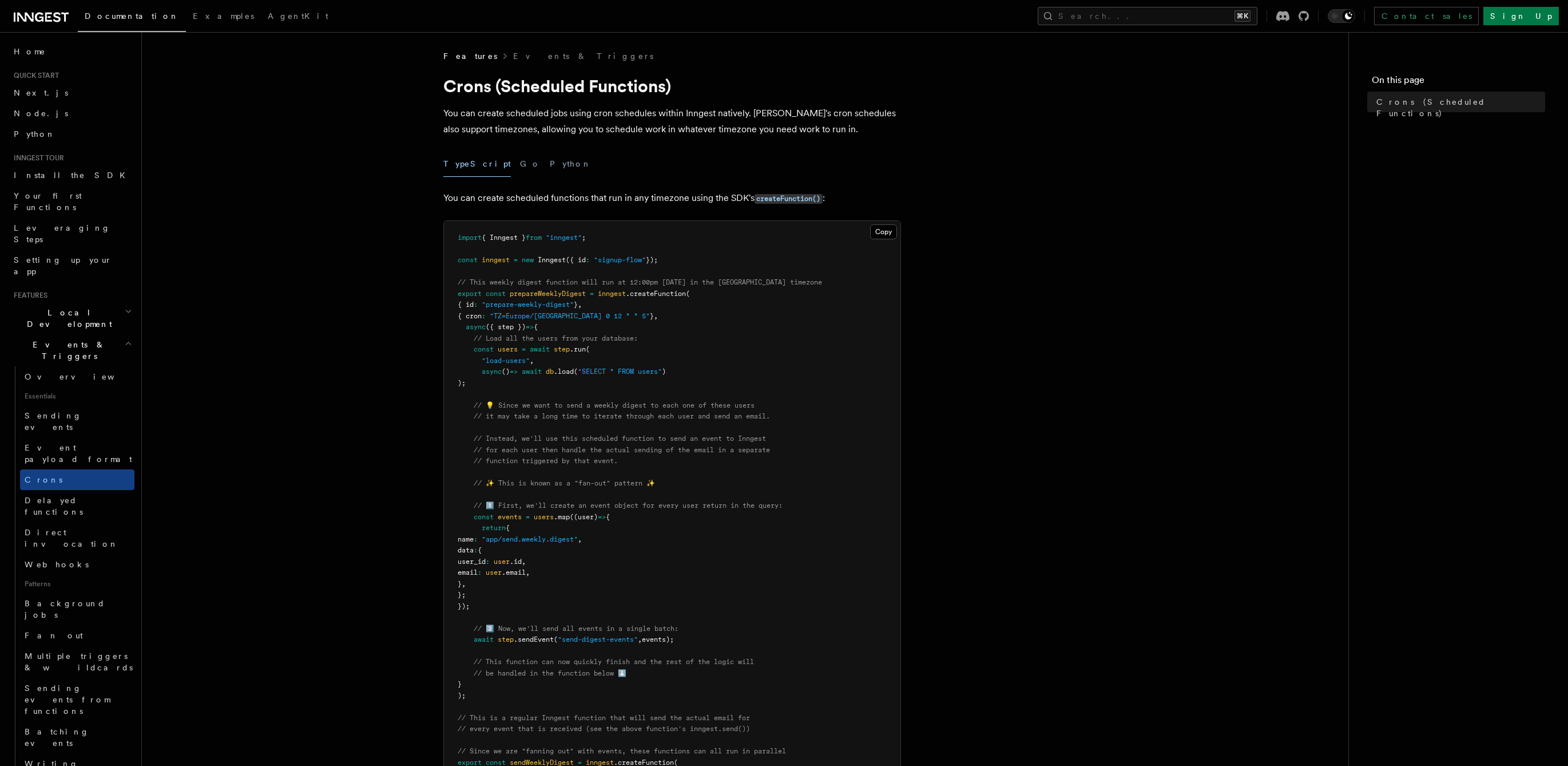
click at [361, 468] on article "Features Events & Triggers Crons (Scheduled Functions) You can create scheduled…" at bounding box center [745, 653] width 1170 height 1205
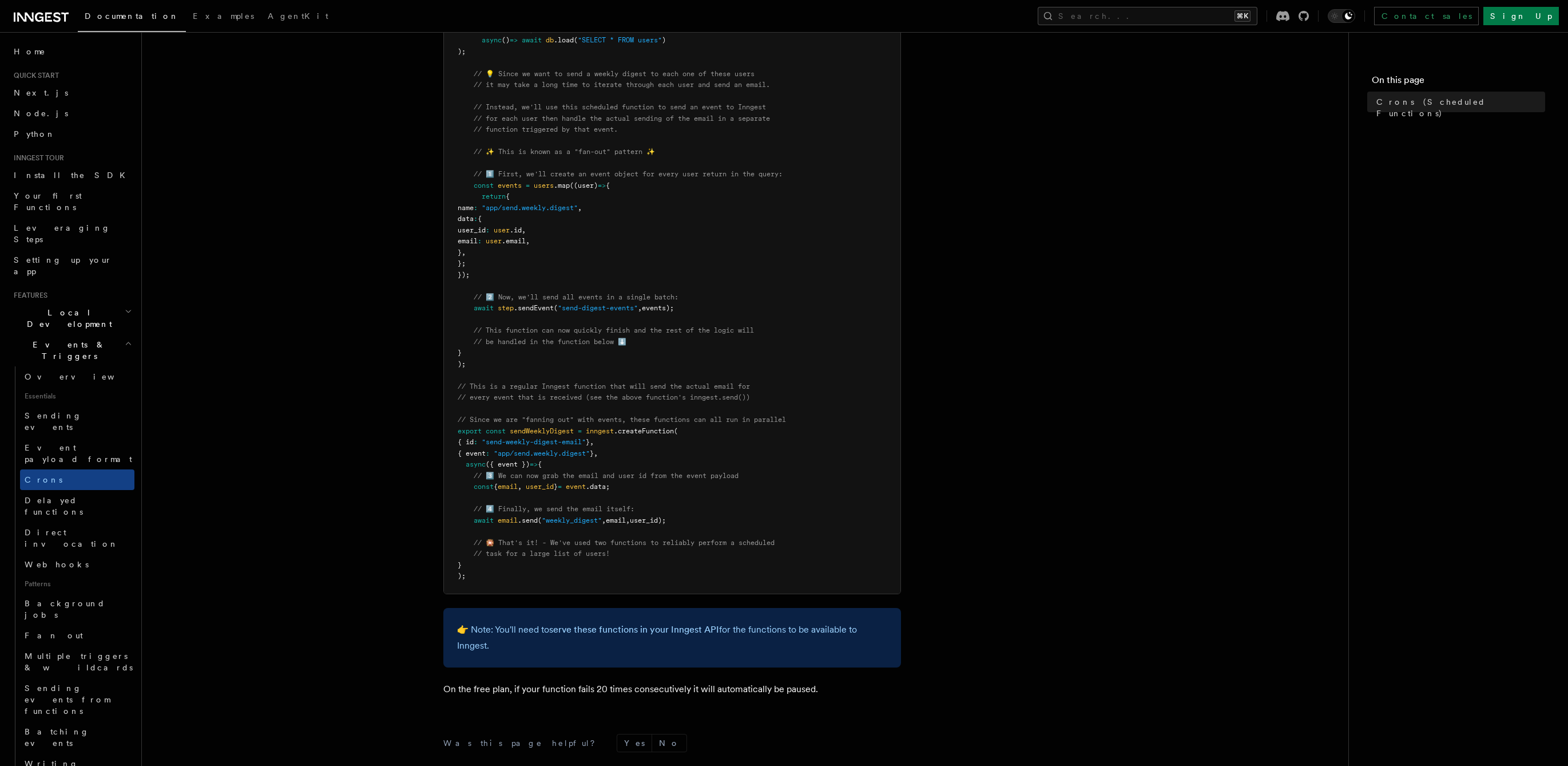
scroll to position [385, 0]
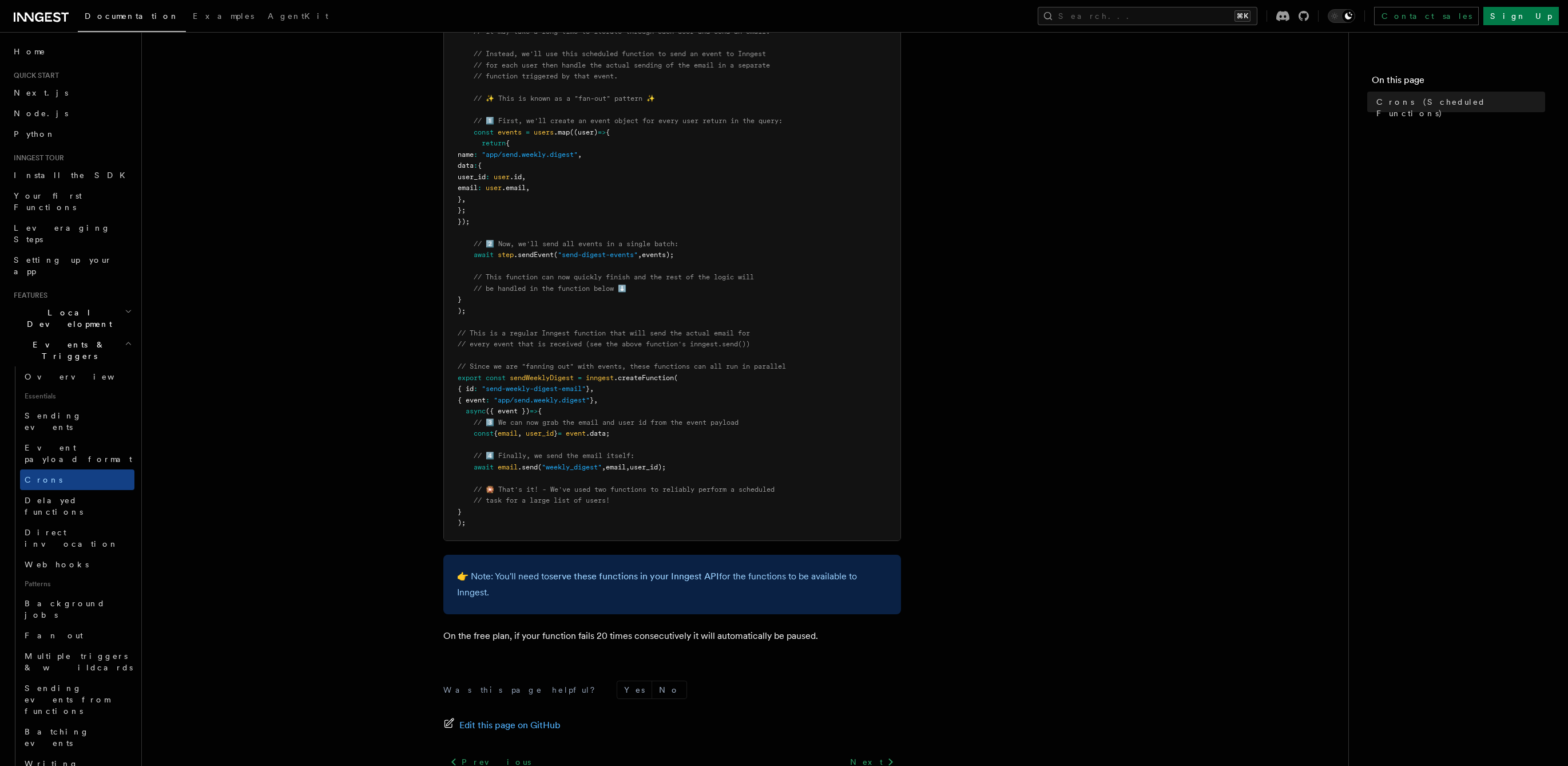
click at [360, 469] on article "Features Events & Triggers Crons (Scheduled Functions) You can create scheduled…" at bounding box center [745, 269] width 1170 height 1205
click at [87, 593] on link "Background jobs" at bounding box center [77, 609] width 115 height 32
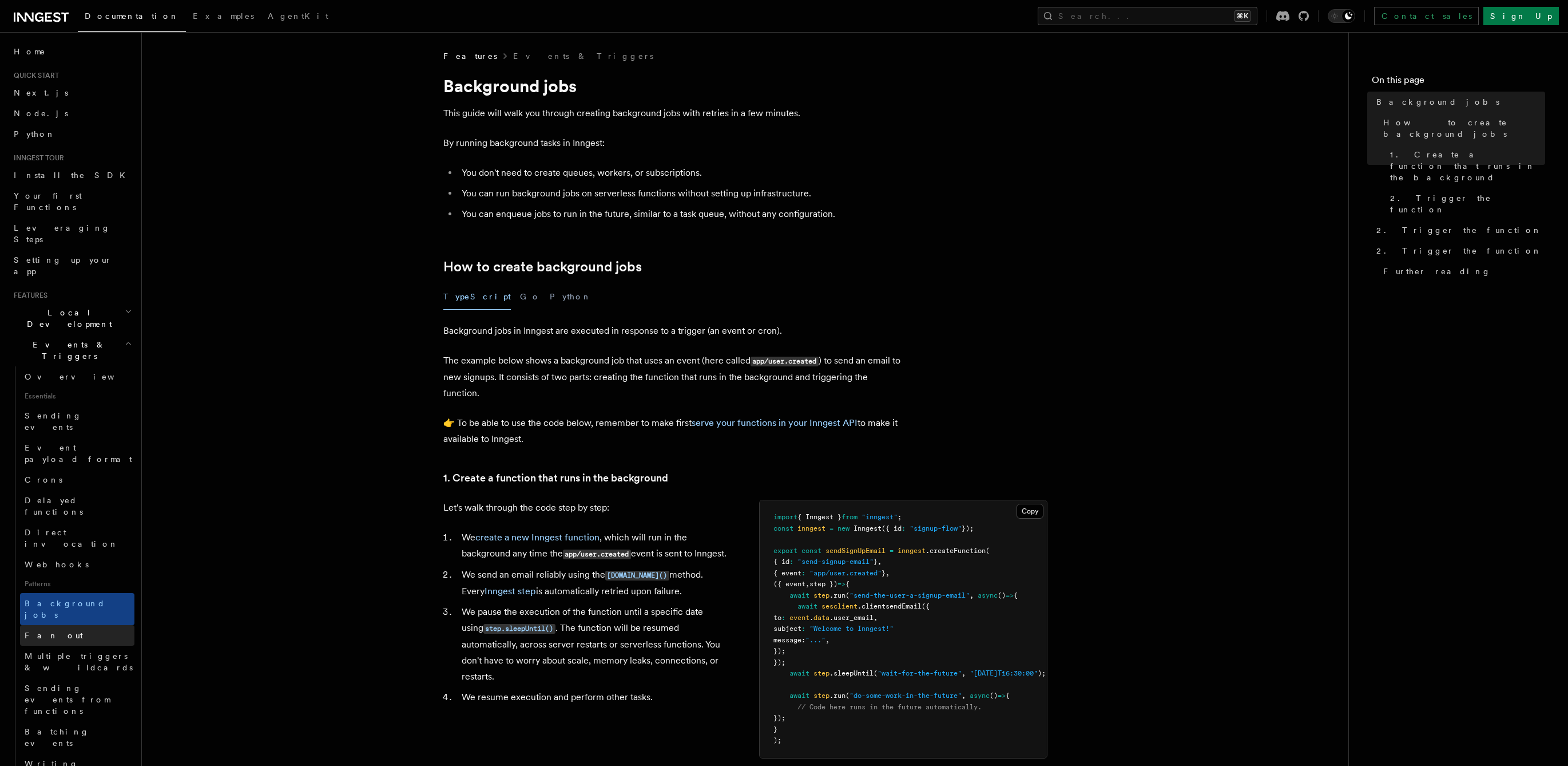
click at [73, 625] on link "Fan out" at bounding box center [77, 635] width 115 height 20
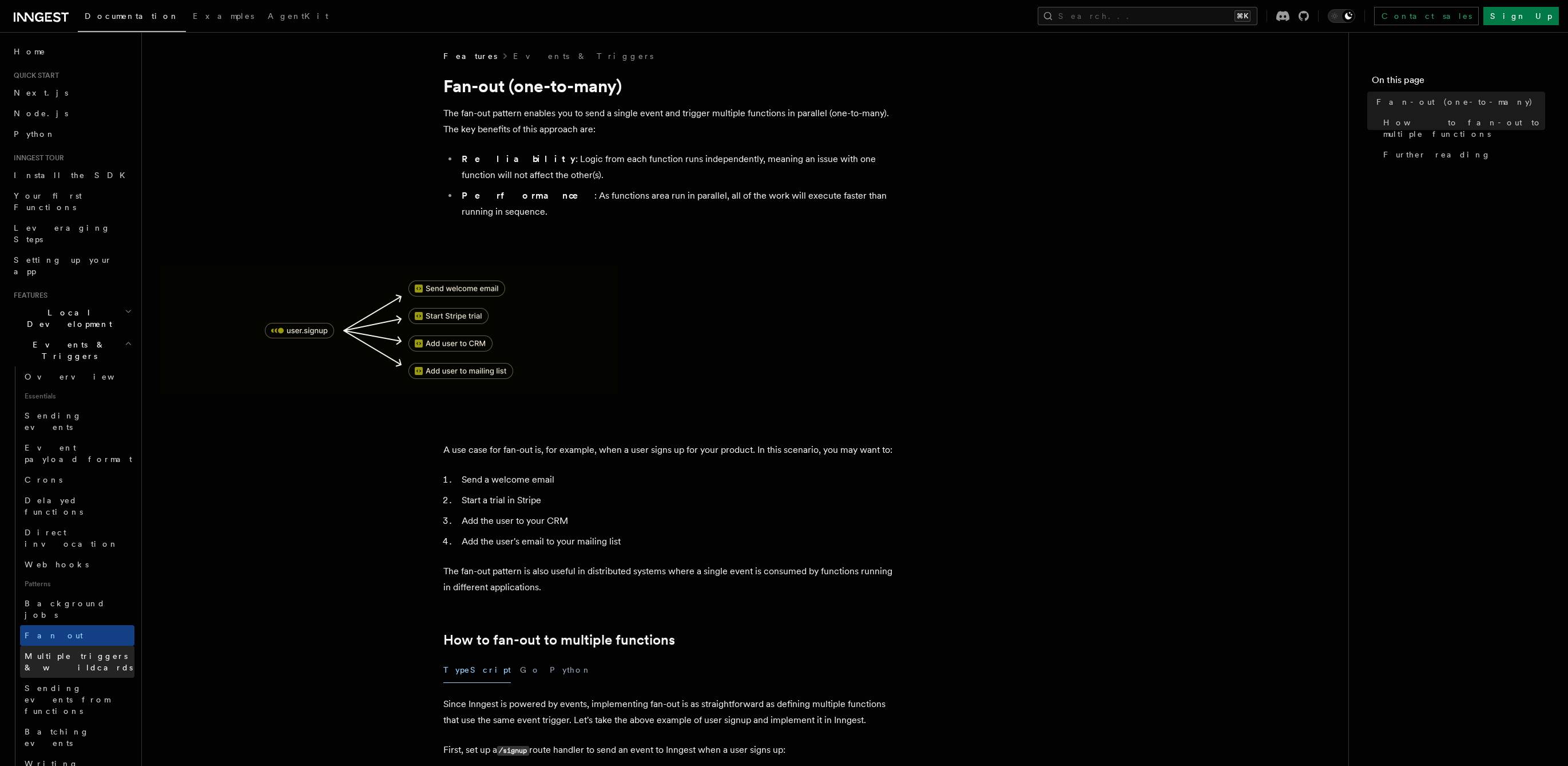
click at [78, 651] on span "Multiple triggers & wildcards" at bounding box center [79, 661] width 108 height 20
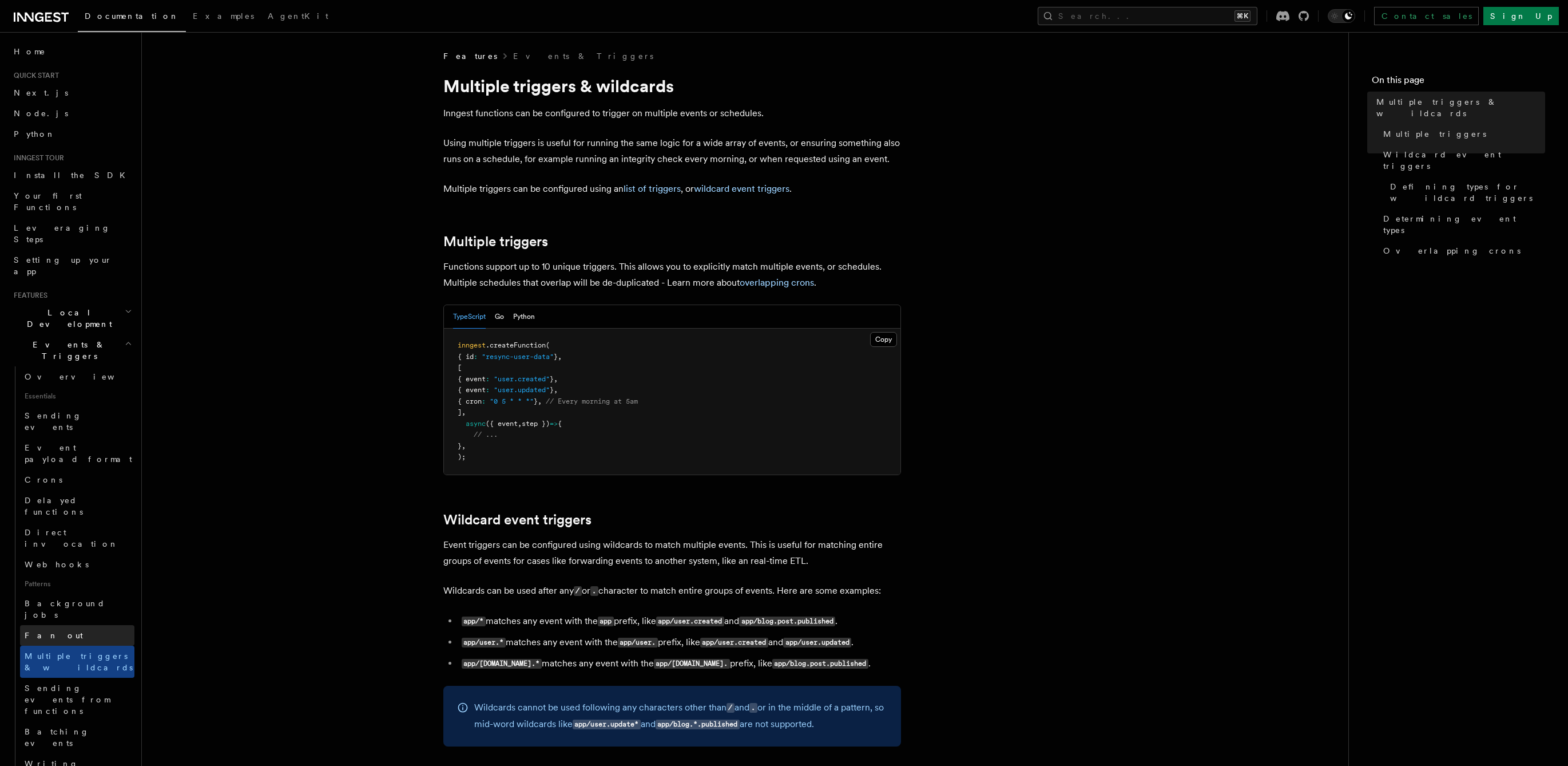
click at [96, 625] on link "Fan out" at bounding box center [77, 635] width 115 height 20
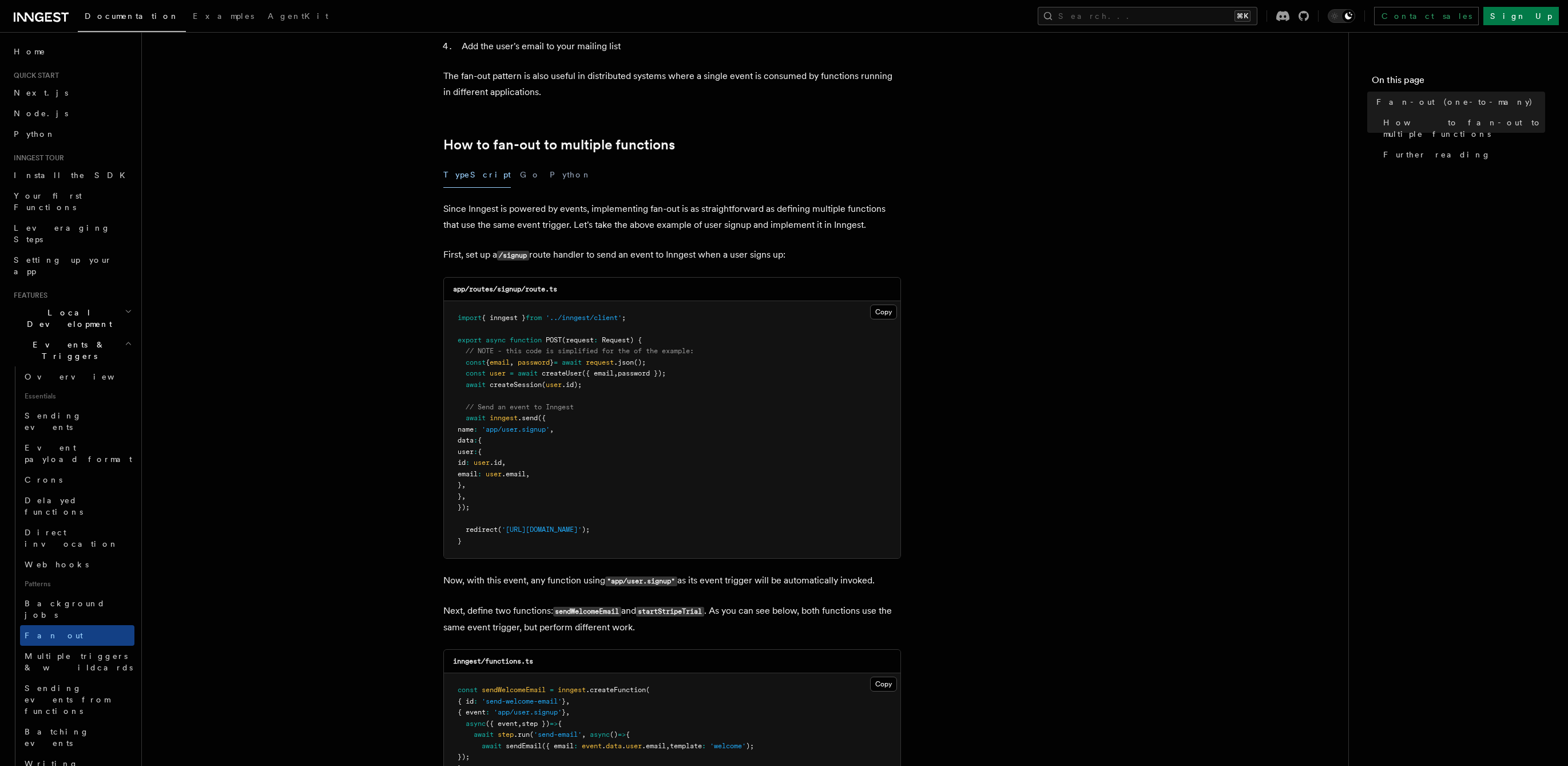
scroll to position [611, 0]
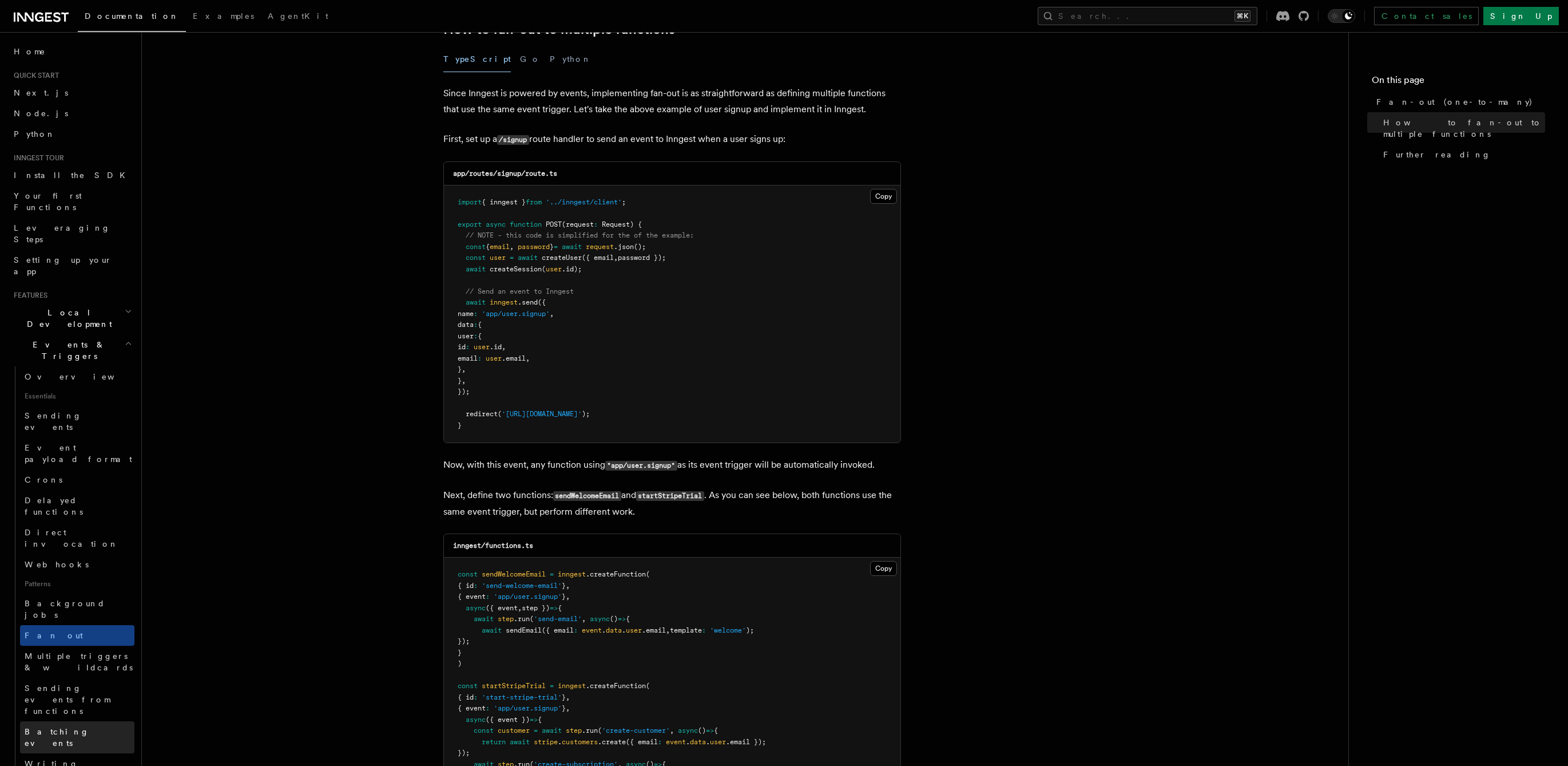
click at [71, 727] on span "Batching events" at bounding box center [57, 737] width 65 height 20
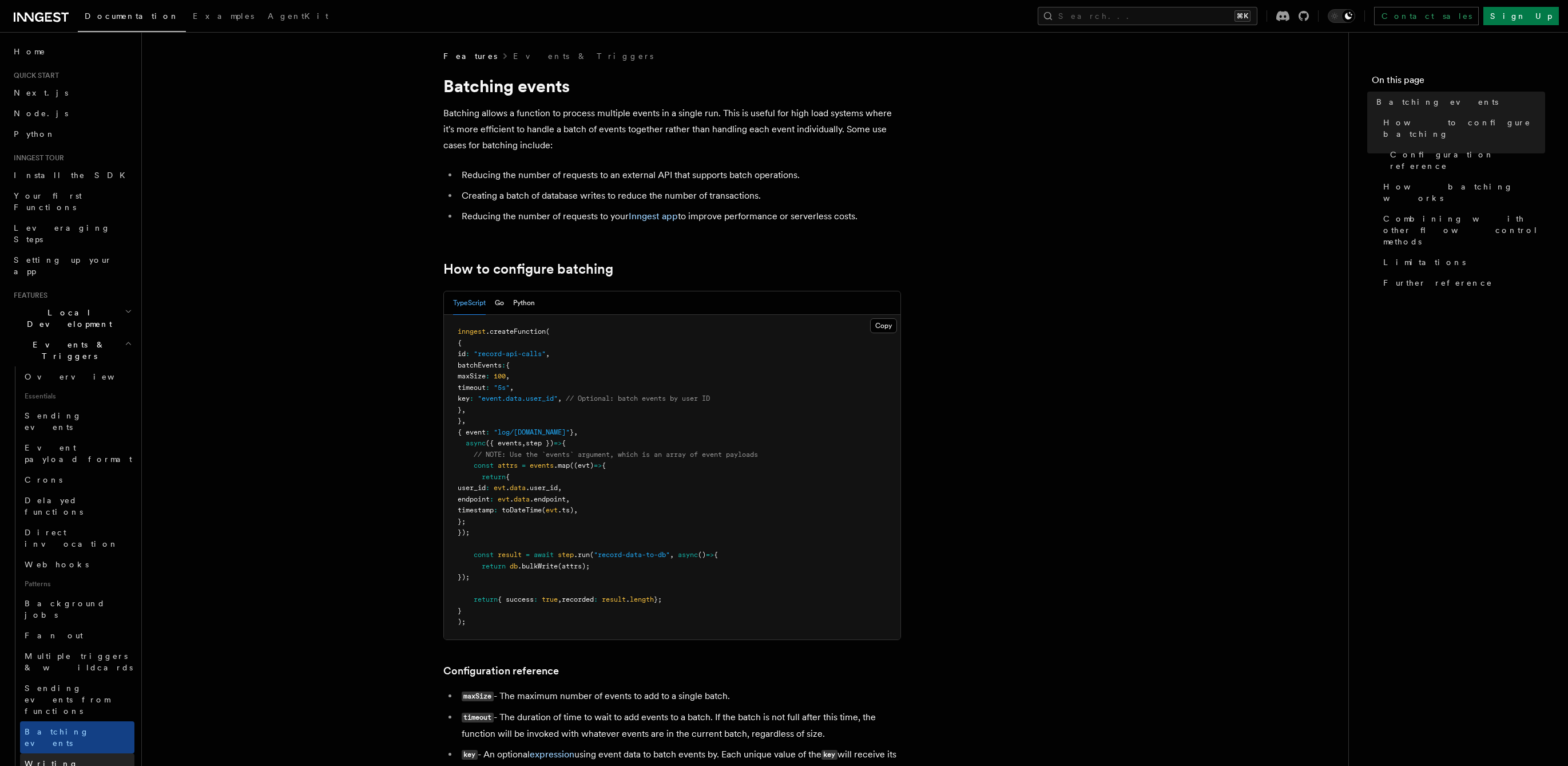
click at [74, 753] on link "Writing expression" at bounding box center [77, 769] width 115 height 32
